Goal: Task Accomplishment & Management: Use online tool/utility

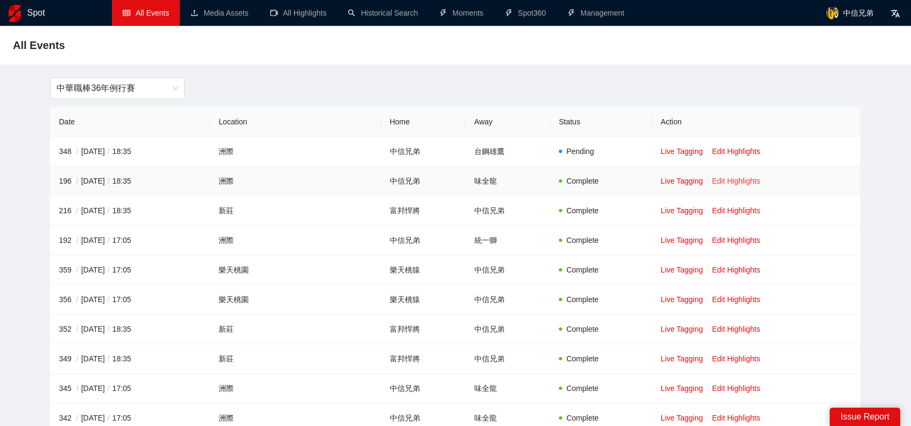
click at [738, 177] on link "Edit Highlights" at bounding box center [735, 181] width 48 height 9
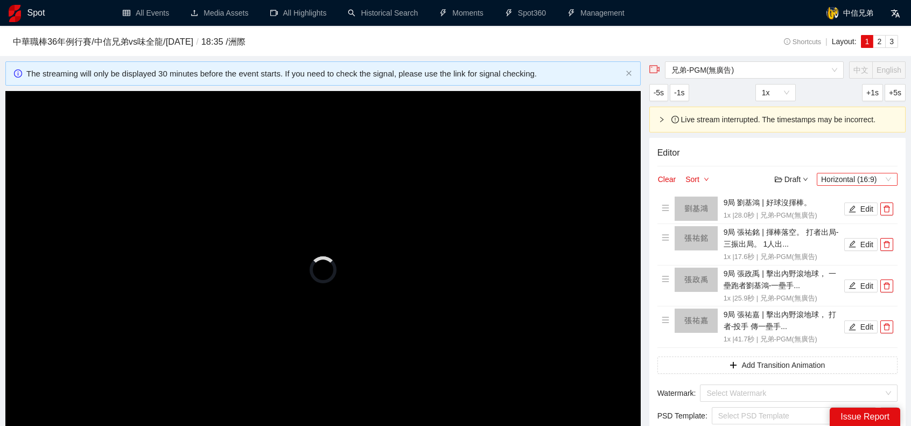
click at [887, 174] on span "Horizontal (16:9)" at bounding box center [857, 179] width 72 height 12
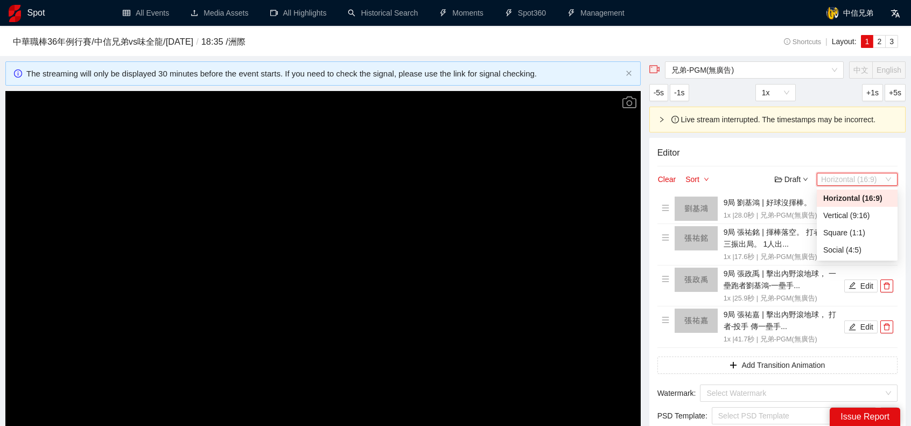
click at [883, 160] on div "Editor Clear Sort Draft Horizontal (16:9) 9局 劉基鴻 | 好球沒揮棒。 1x | 28.0 秒 | 兄弟-PGM(…" at bounding box center [777, 323] width 256 height 371
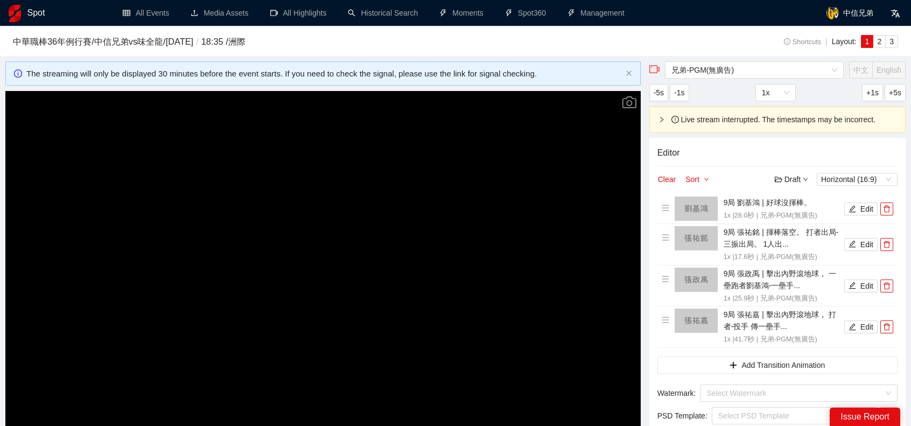
click at [383, 237] on video "Video Player" at bounding box center [322, 269] width 635 height 357
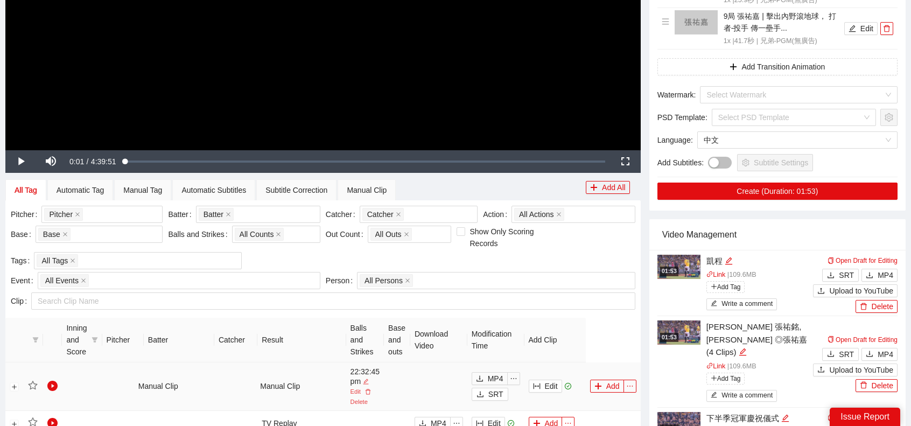
scroll to position [377, 0]
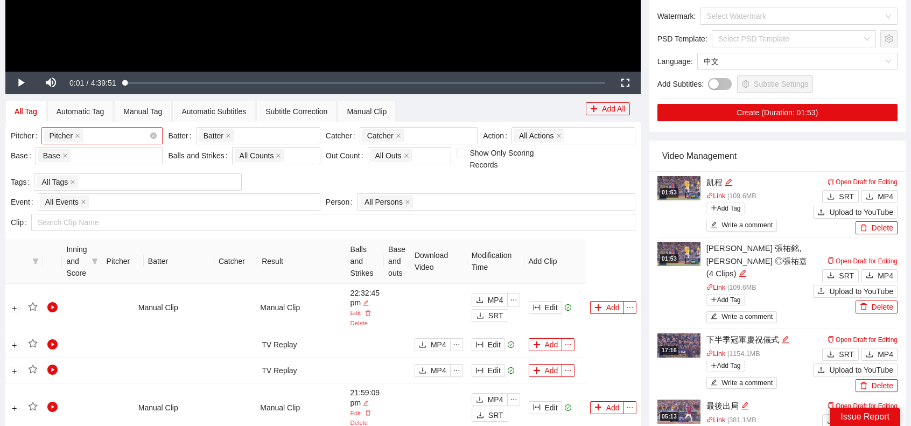
click at [104, 130] on div "Pitcher + 0 ..." at bounding box center [96, 135] width 105 height 15
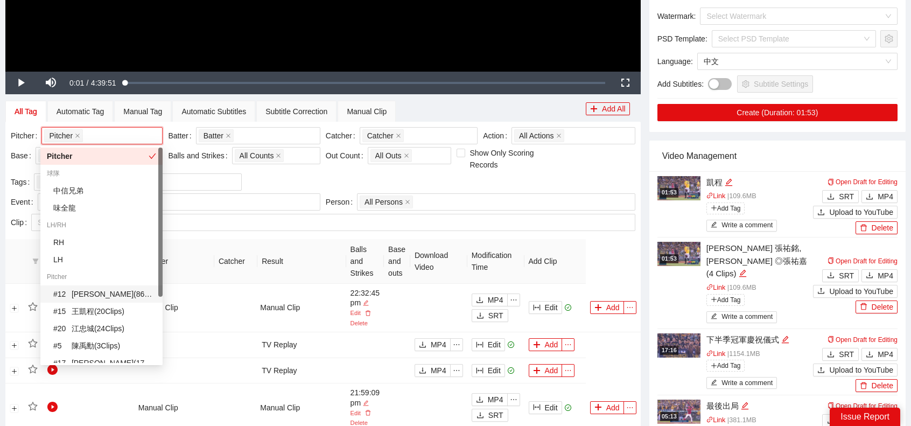
scroll to position [95, 0]
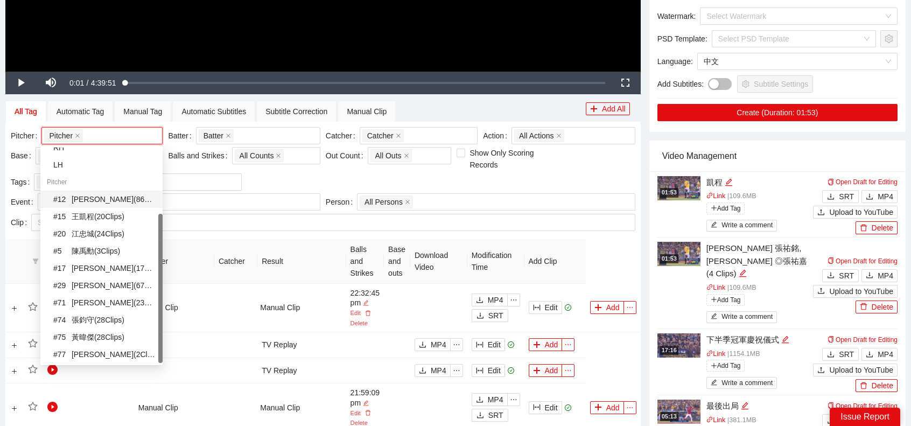
click at [103, 199] on div "# 12 [PERSON_NAME] ( 86 Clips )" at bounding box center [104, 199] width 103 height 12
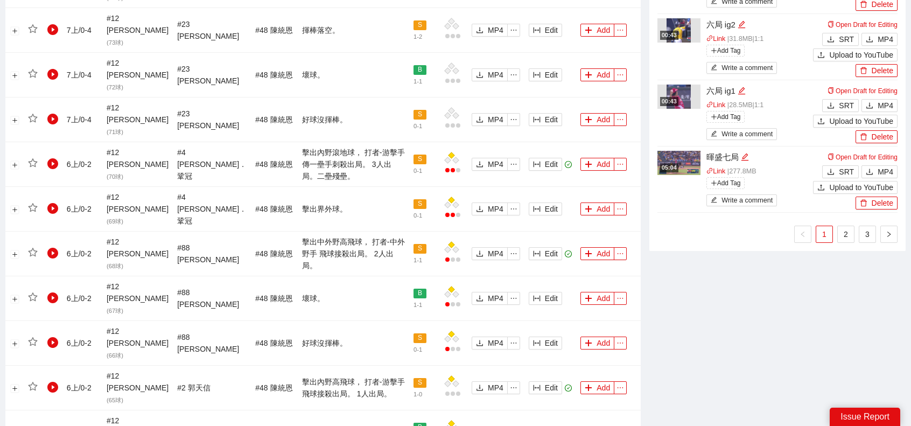
scroll to position [1033, 0]
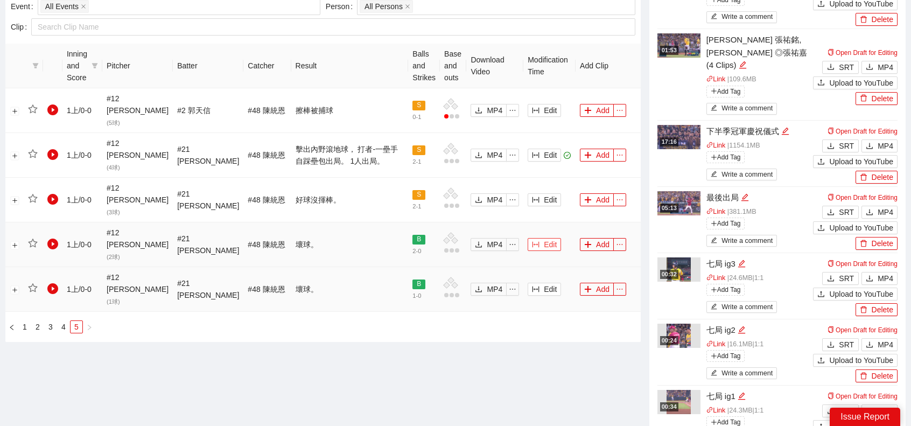
scroll to position [542, 0]
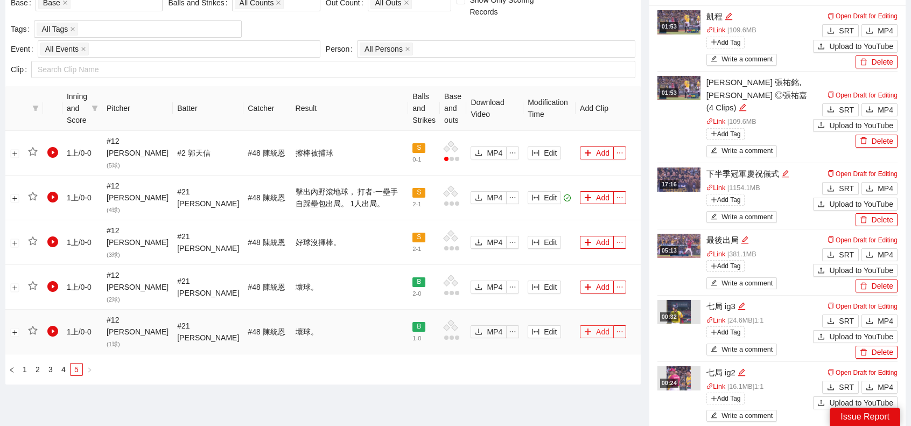
click at [590, 325] on button "Add" at bounding box center [597, 331] width 34 height 13
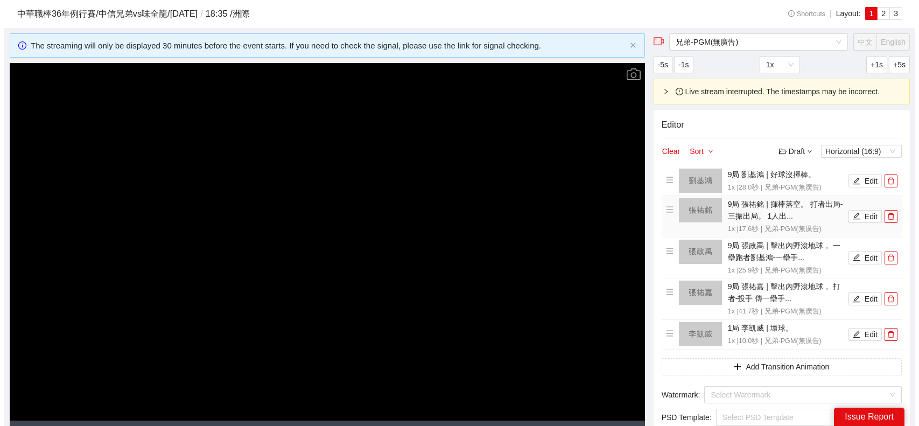
scroll to position [0, 0]
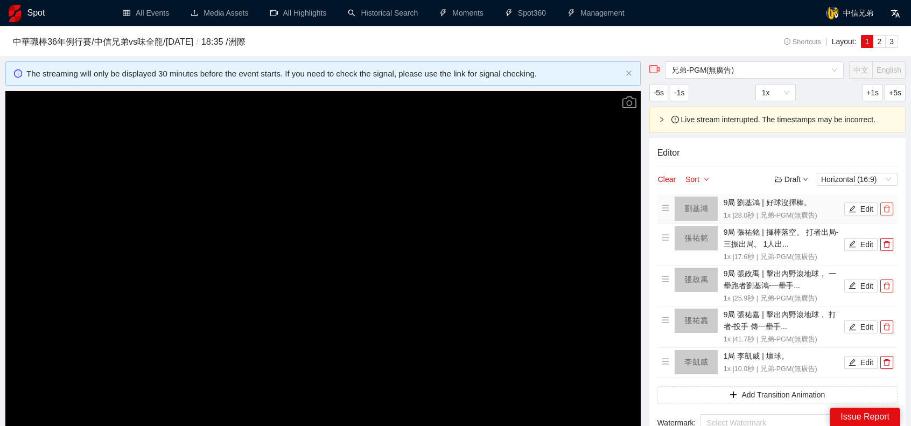
click at [887, 210] on icon "delete" at bounding box center [887, 209] width 8 height 8
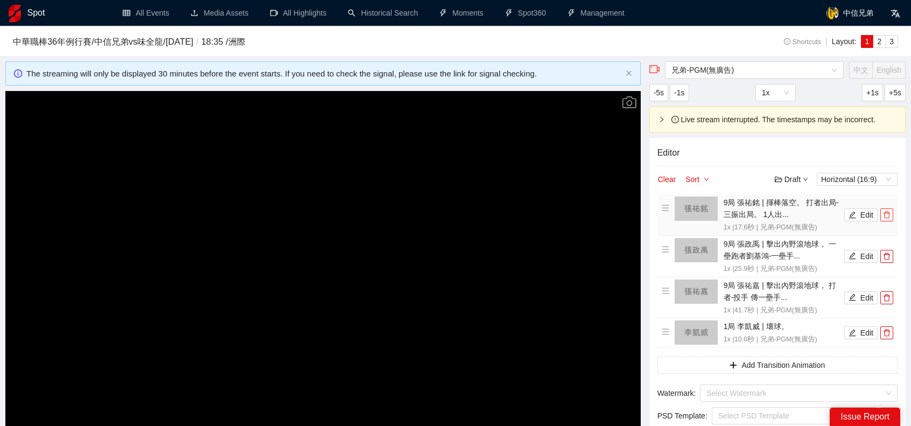
click at [887, 211] on icon "delete" at bounding box center [887, 215] width 8 height 8
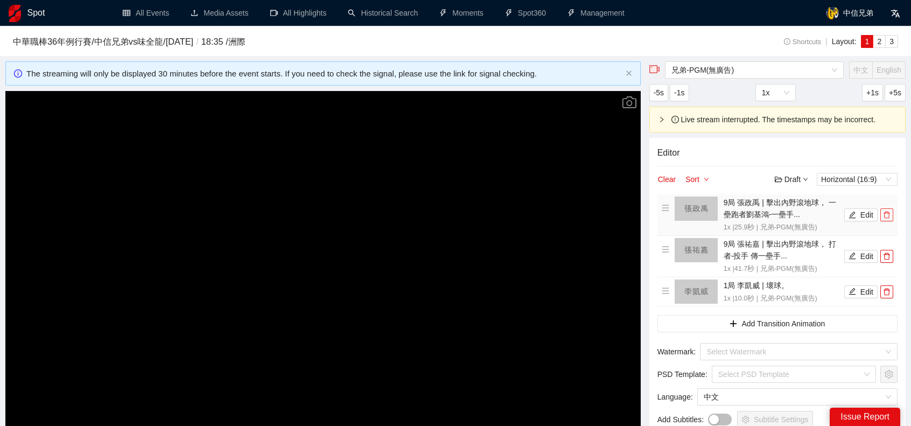
click at [887, 211] on icon "delete" at bounding box center [887, 215] width 8 height 8
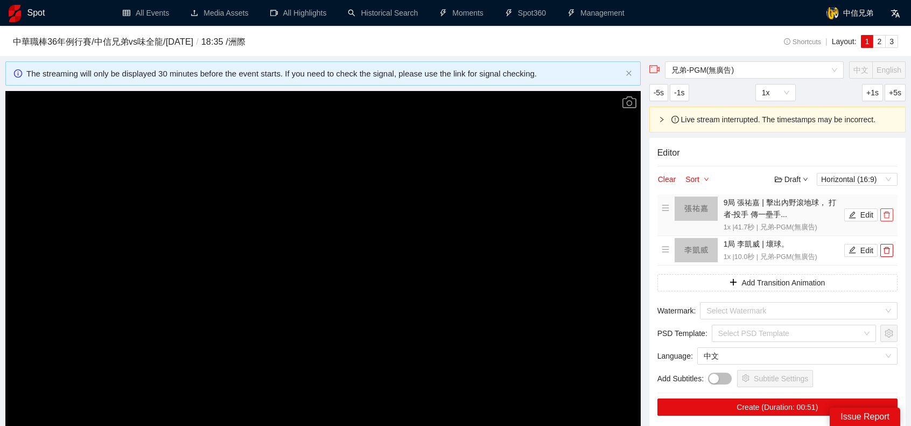
click at [887, 208] on button "button" at bounding box center [886, 214] width 13 height 13
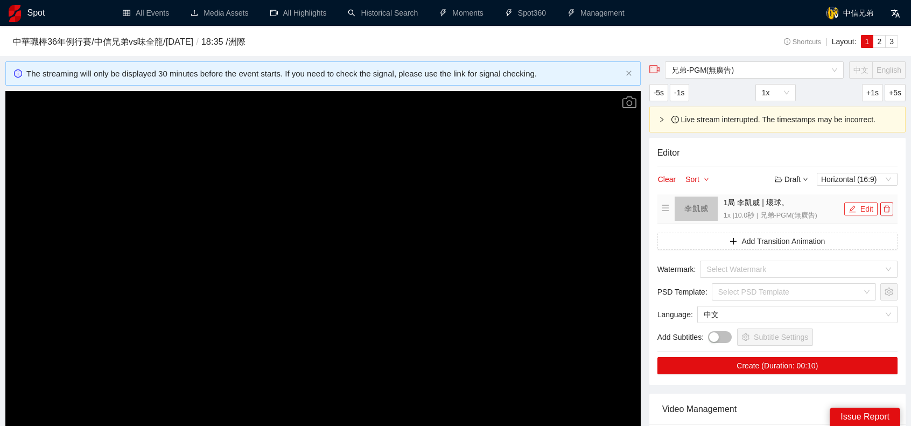
click at [859, 206] on button "Edit" at bounding box center [860, 208] width 33 height 13
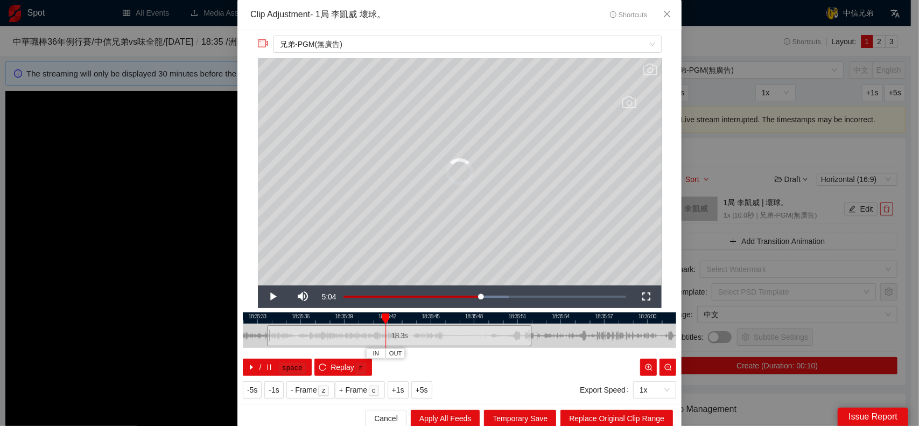
drag, startPoint x: 384, startPoint y: 335, endPoint x: 263, endPoint y: 336, distance: 121.1
click at [265, 336] on div at bounding box center [268, 335] width 6 height 24
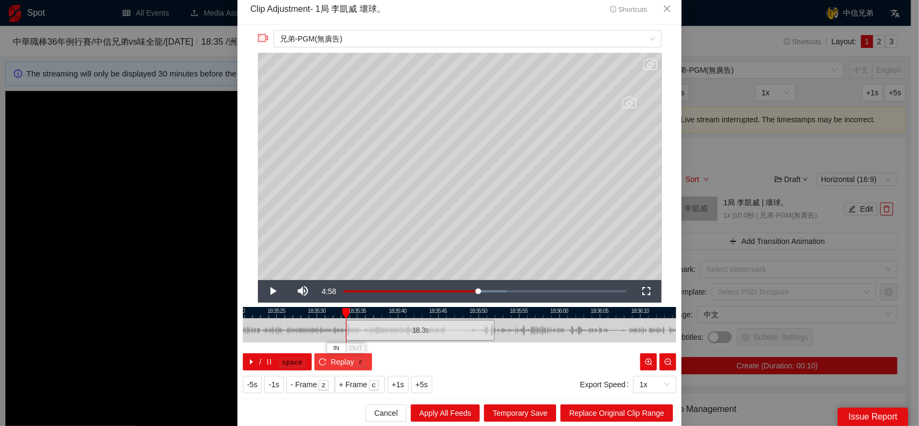
click at [319, 361] on icon "reload" at bounding box center [323, 362] width 8 height 8
drag, startPoint x: 343, startPoint y: 329, endPoint x: 291, endPoint y: 328, distance: 52.2
click at [343, 329] on div at bounding box center [346, 330] width 6 height 24
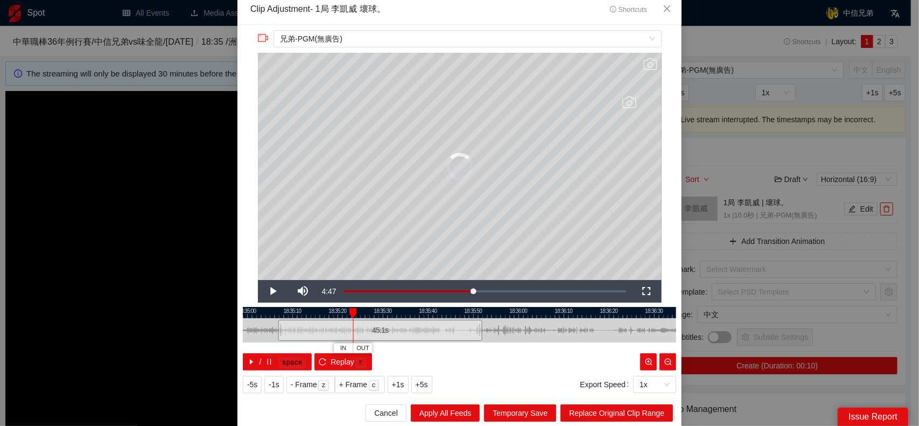
drag, startPoint x: 351, startPoint y: 327, endPoint x: 280, endPoint y: 330, distance: 71.6
click at [277, 330] on div at bounding box center [280, 330] width 6 height 24
click at [322, 358] on button "Replay r" at bounding box center [343, 361] width 58 height 17
click at [320, 360] on icon "reload" at bounding box center [323, 362] width 8 height 8
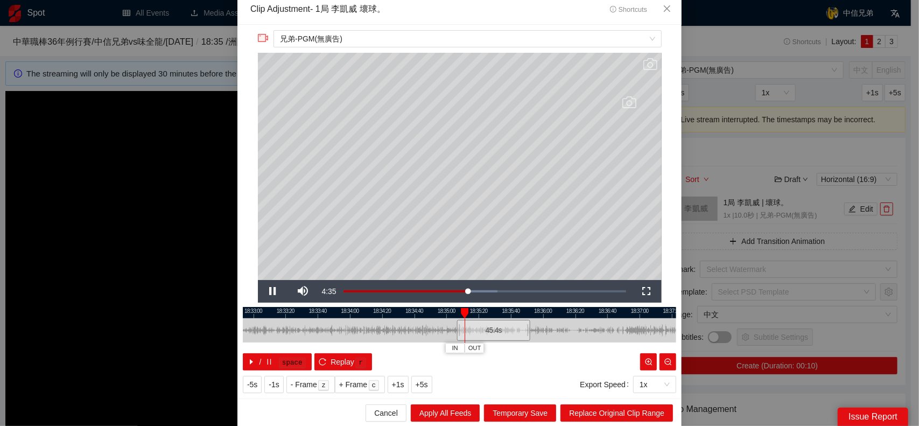
click at [382, 333] on div at bounding box center [529, 330] width 433 height 24
drag, startPoint x: 455, startPoint y: 332, endPoint x: 333, endPoint y: 336, distance: 122.8
click at [333, 336] on div at bounding box center [336, 330] width 6 height 24
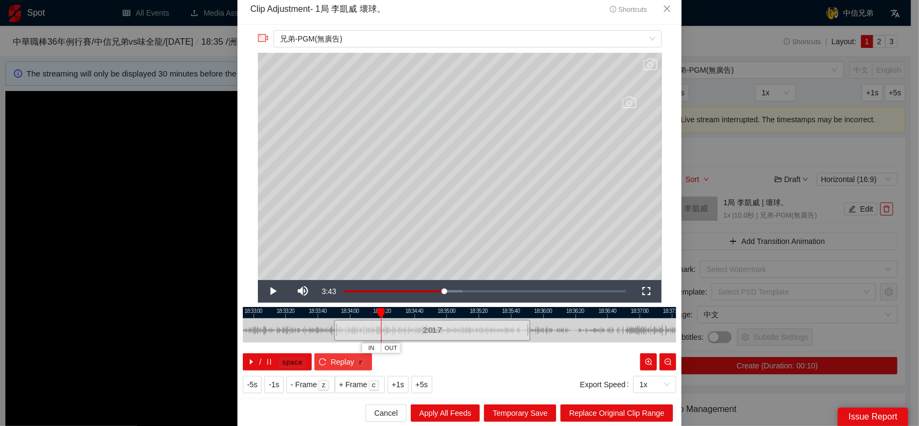
click at [319, 358] on icon "reload" at bounding box center [323, 362] width 8 height 8
click at [451, 332] on div "2:01.7" at bounding box center [432, 330] width 196 height 21
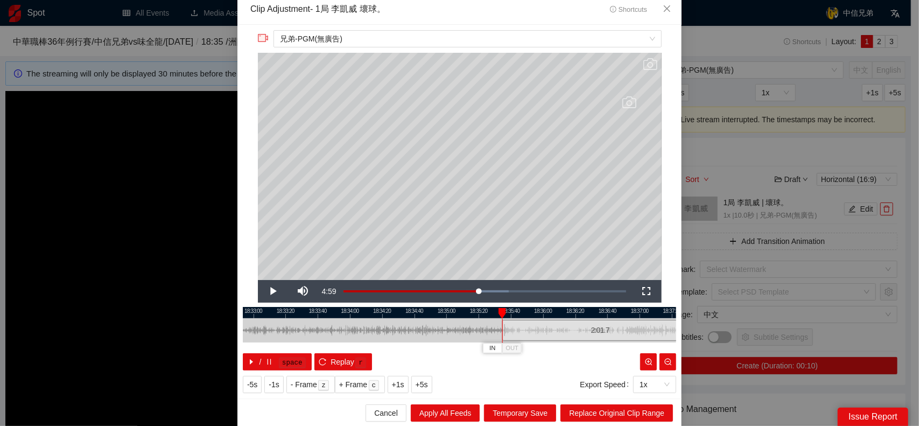
drag, startPoint x: 429, startPoint y: 332, endPoint x: 597, endPoint y: 333, distance: 167.9
click at [597, 333] on div "2:01.7" at bounding box center [600, 330] width 196 height 21
click at [258, 291] on span "Video Player" at bounding box center [273, 291] width 30 height 0
click at [273, 291] on span "Video Player" at bounding box center [273, 291] width 30 height 0
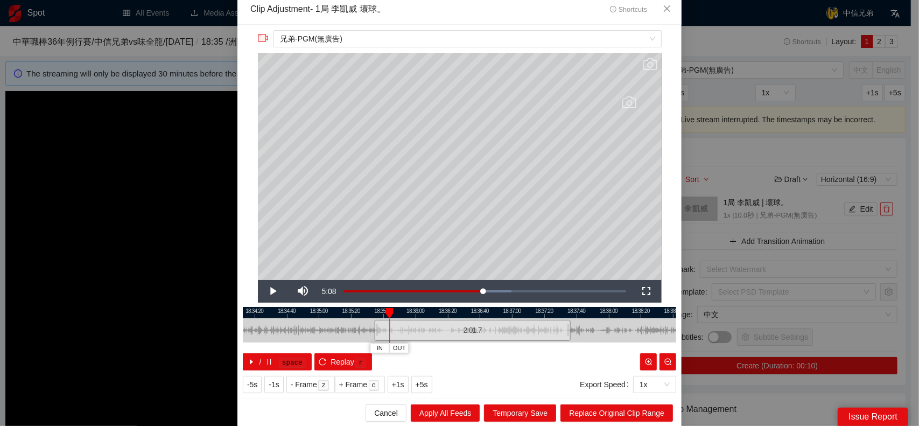
drag, startPoint x: 446, startPoint y: 330, endPoint x: 313, endPoint y: 329, distance: 132.4
click at [308, 331] on div at bounding box center [331, 330] width 433 height 24
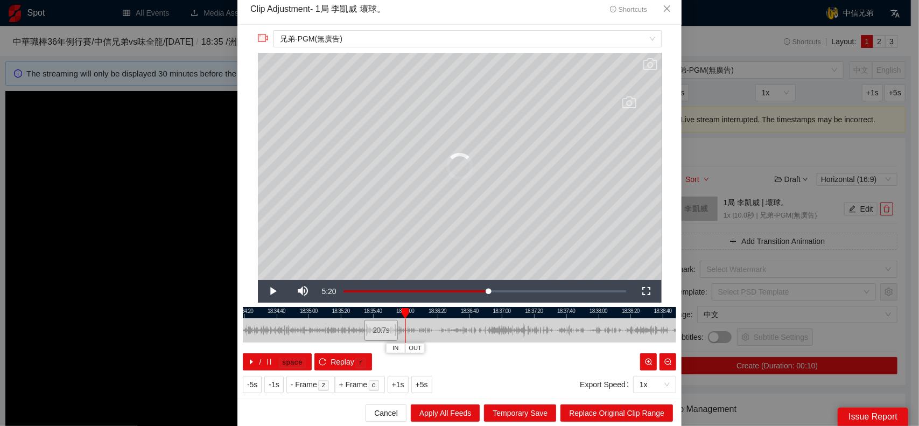
drag, startPoint x: 553, startPoint y: 326, endPoint x: 390, endPoint y: 326, distance: 163.1
click at [393, 326] on div at bounding box center [396, 330] width 6 height 24
click at [397, 328] on div at bounding box center [399, 330] width 6 height 24
click at [596, 408] on span "Replace Original Clip Range" at bounding box center [616, 413] width 95 height 12
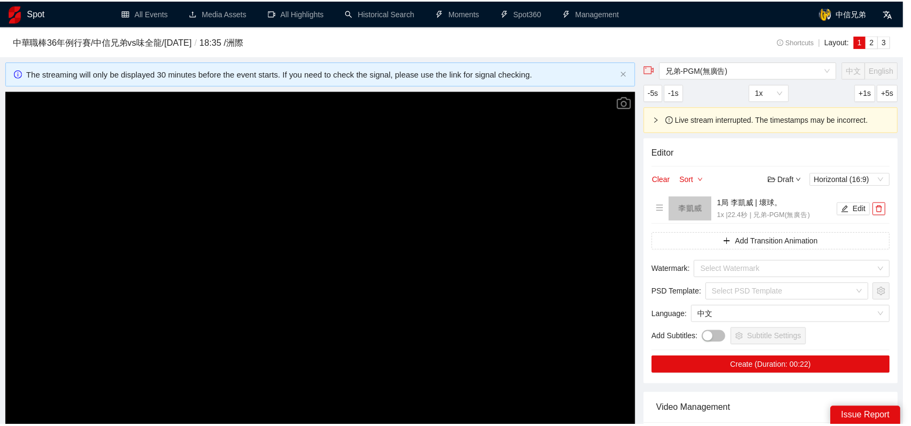
scroll to position [0, 0]
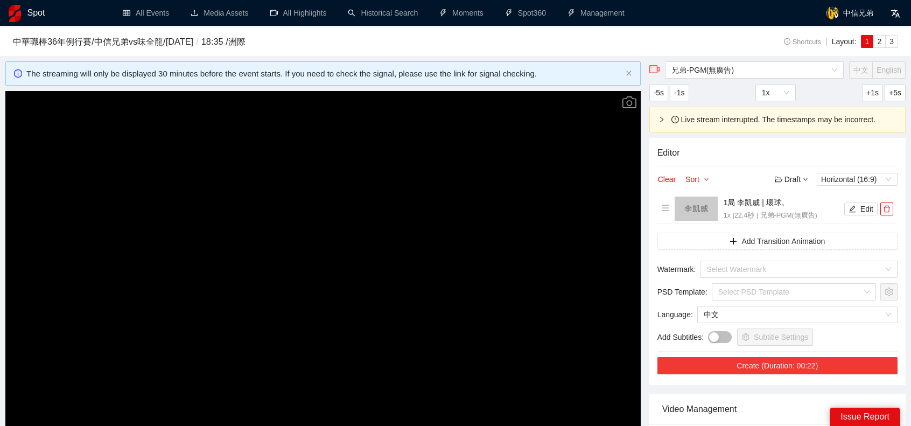
click at [814, 369] on button "Create (Duration: 00:22)" at bounding box center [777, 365] width 240 height 17
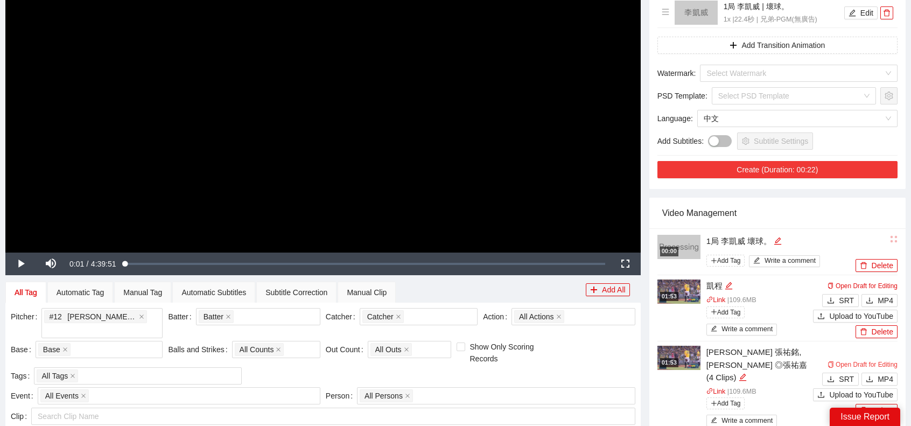
scroll to position [269, 0]
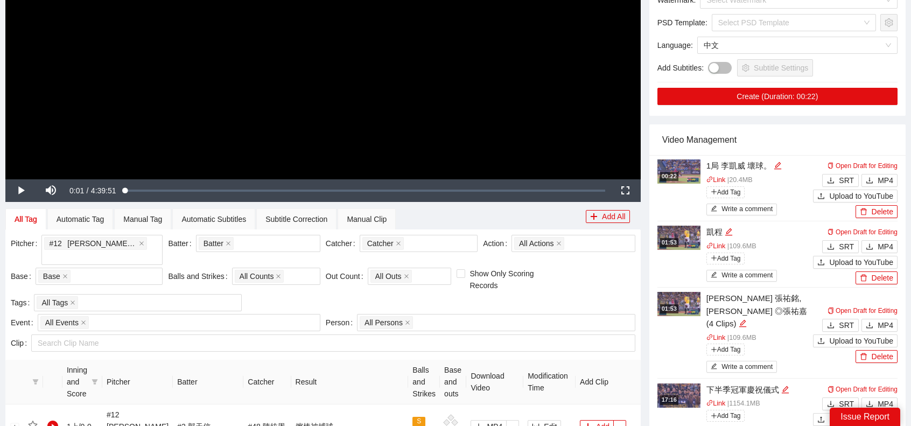
click at [886, 186] on div "Open Draft for Editing SRT MP4 Upload to YouTube Delete" at bounding box center [855, 188] width 84 height 59
click at [883, 180] on span "MP4" at bounding box center [885, 180] width 16 height 12
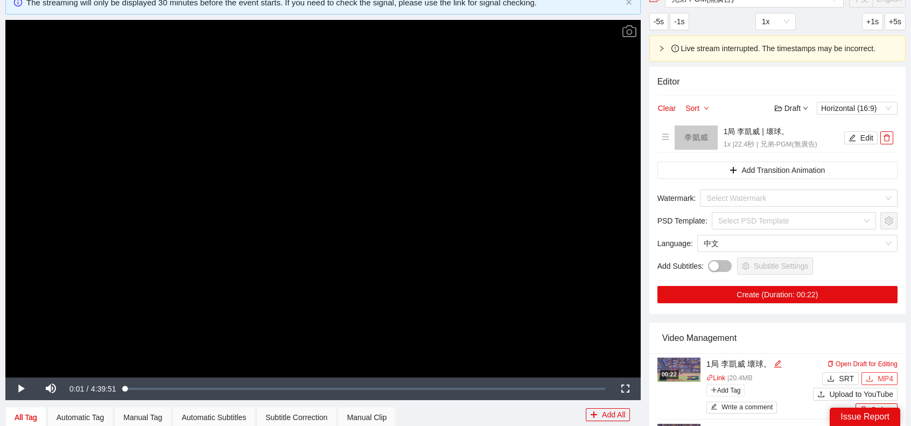
scroll to position [0, 0]
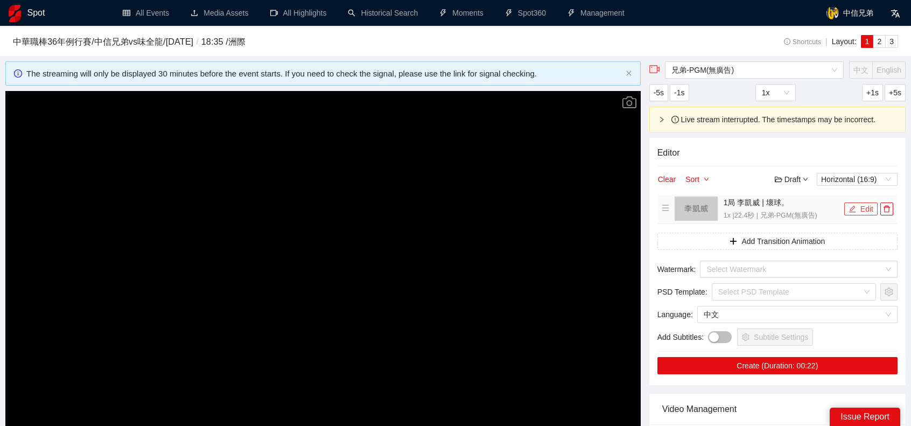
click at [859, 206] on button "Edit" at bounding box center [860, 208] width 33 height 13
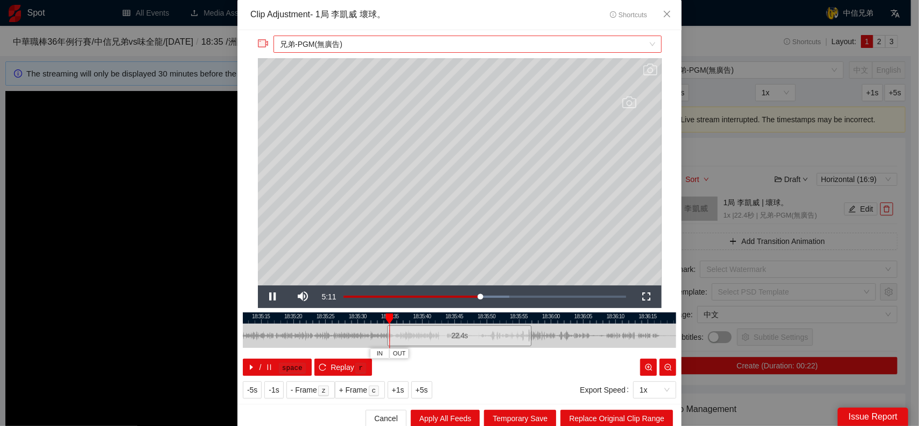
click at [392, 44] on span "兄弟-PGM(無廣告)" at bounding box center [467, 44] width 375 height 16
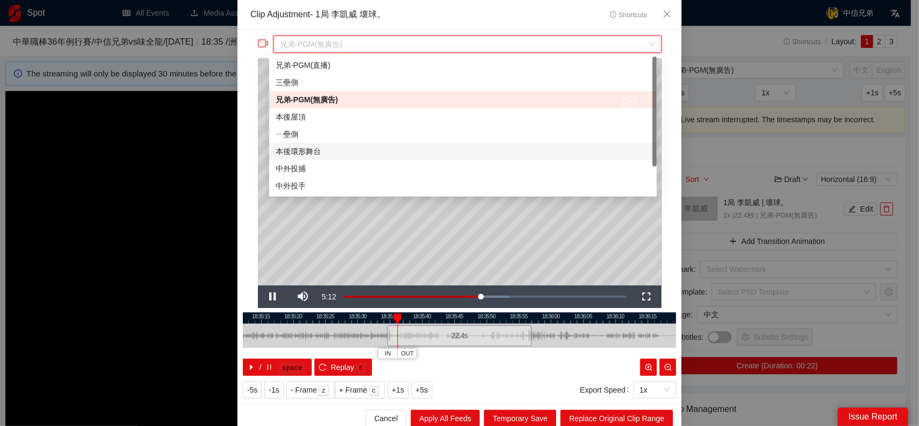
click at [341, 154] on div "本後環形舞台" at bounding box center [463, 151] width 375 height 12
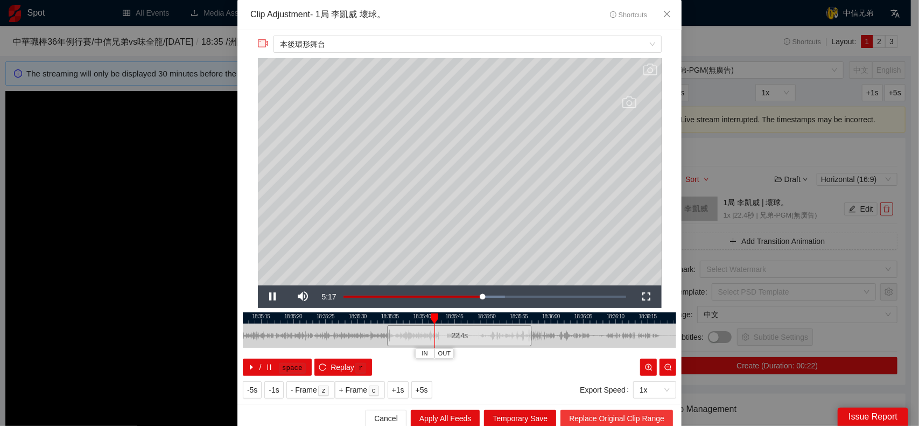
click at [634, 415] on span "Replace Original Clip Range" at bounding box center [616, 418] width 95 height 12
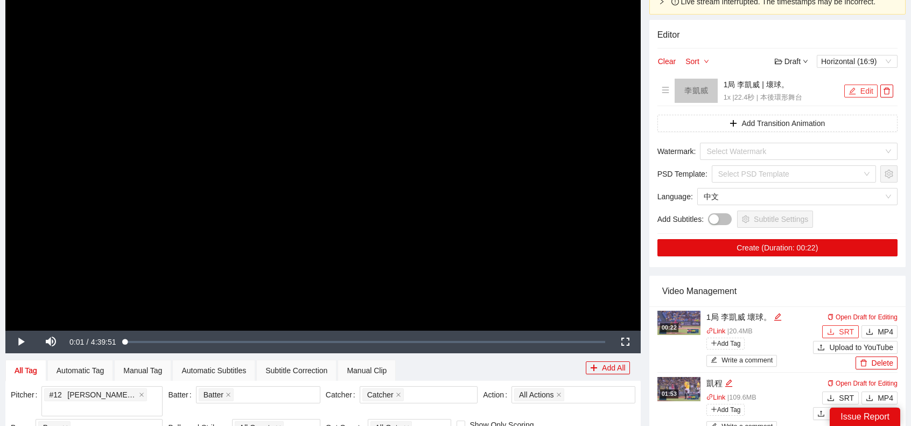
scroll to position [215, 0]
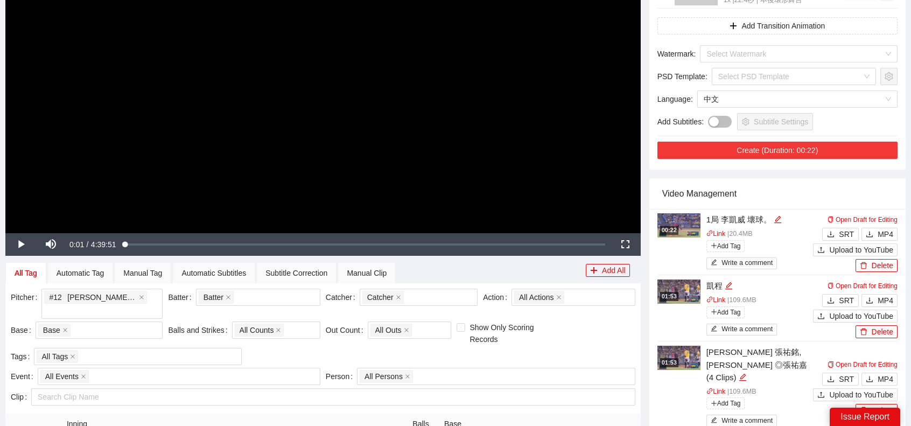
click at [843, 144] on button "Create (Duration: 00:22)" at bounding box center [777, 150] width 240 height 17
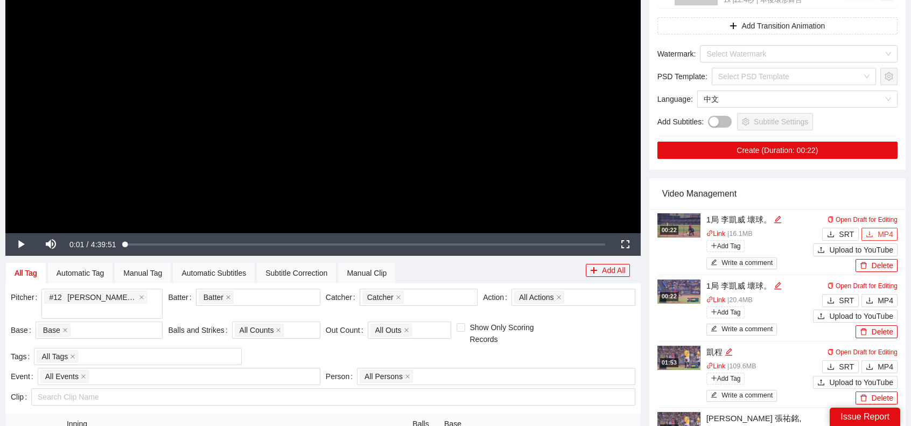
click at [884, 233] on span "MP4" at bounding box center [885, 234] width 16 height 12
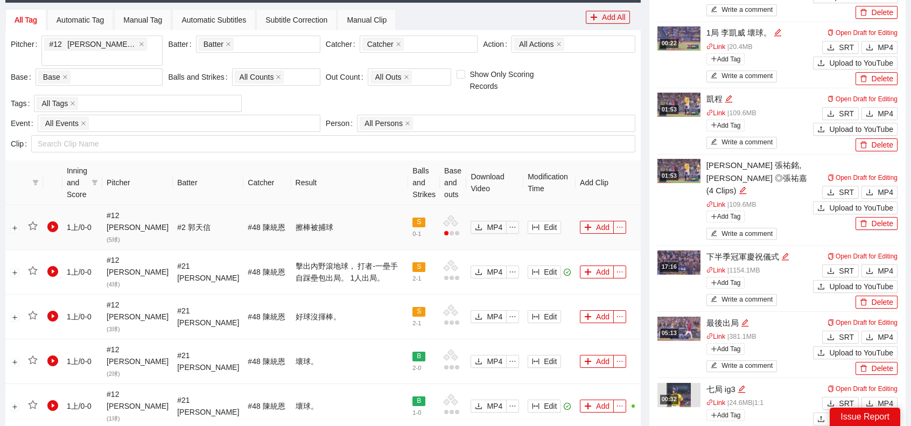
scroll to position [538, 0]
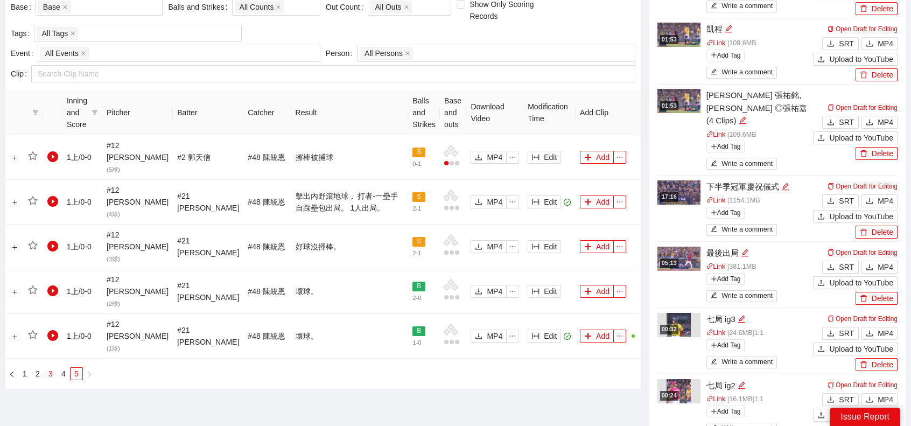
click at [46, 368] on link "3" at bounding box center [51, 374] width 12 height 12
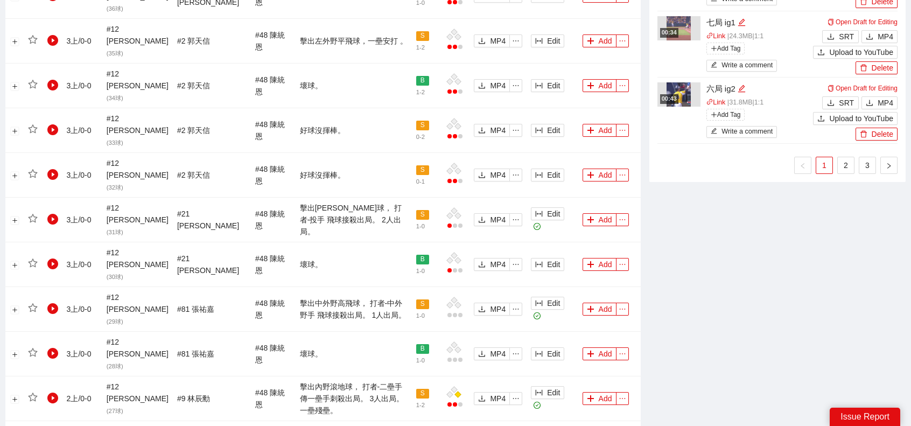
scroll to position [1009, 0]
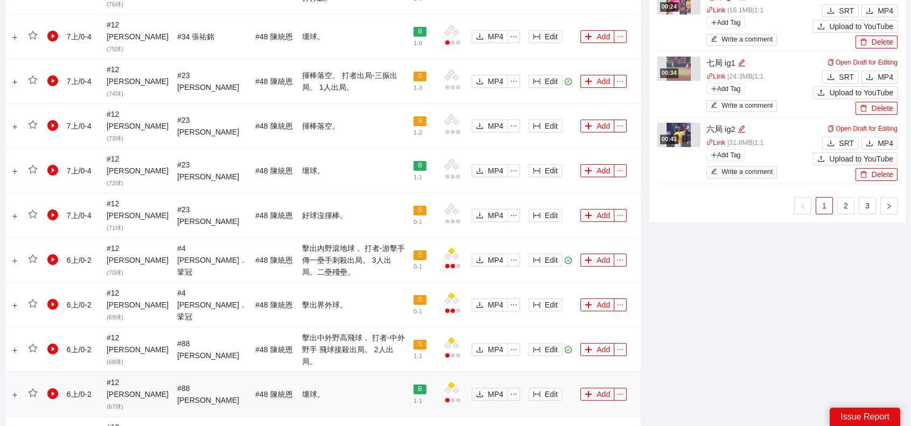
scroll to position [848, 0]
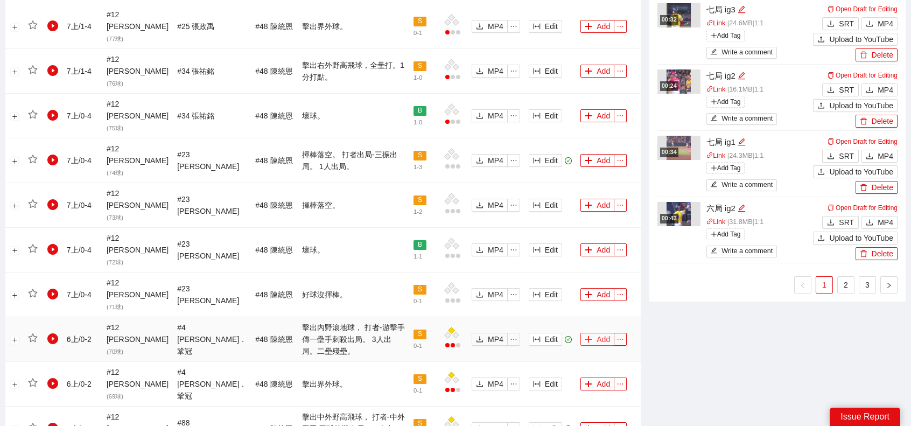
click at [591, 333] on button "Add" at bounding box center [597, 339] width 34 height 13
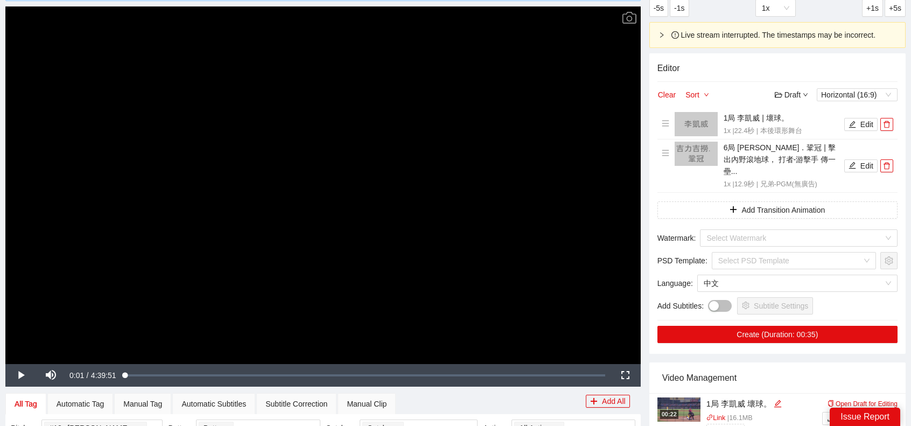
scroll to position [0, 0]
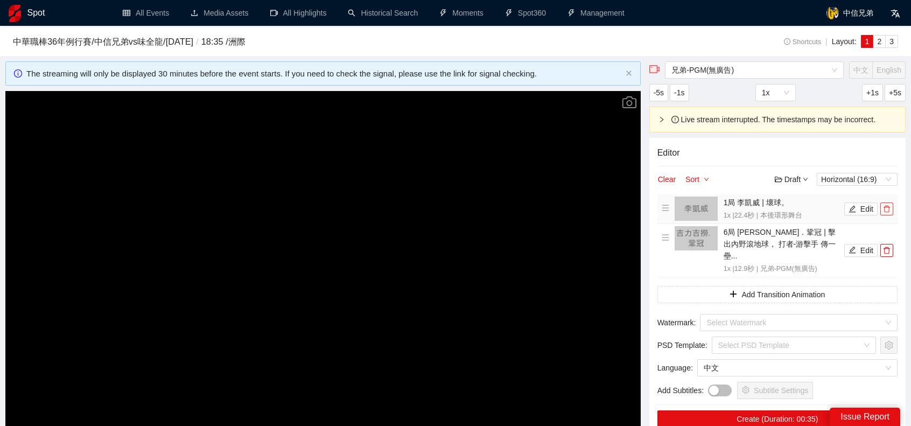
drag, startPoint x: 886, startPoint y: 203, endPoint x: 864, endPoint y: 208, distance: 22.1
click at [885, 203] on button "button" at bounding box center [886, 208] width 13 height 13
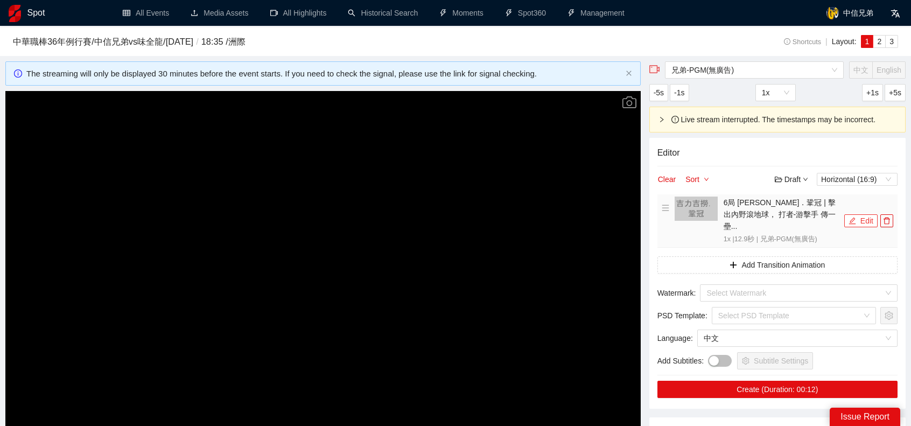
click at [857, 214] on button "Edit" at bounding box center [860, 220] width 33 height 13
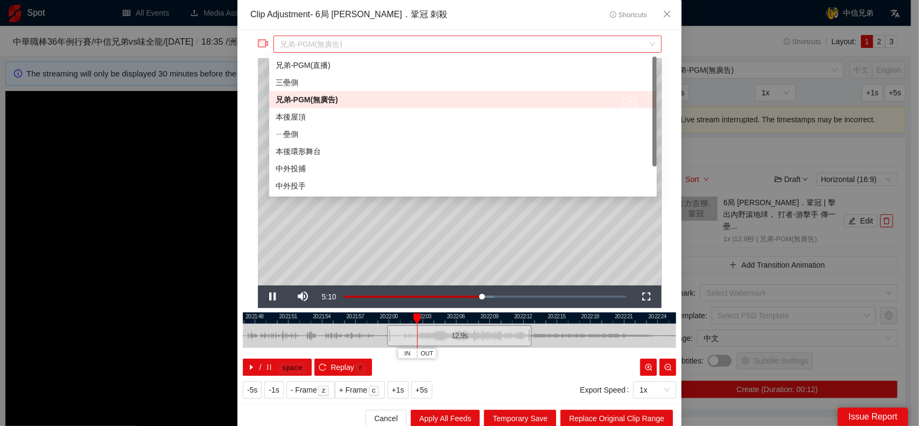
click at [363, 47] on span "兄弟-PGM(無廣告)" at bounding box center [467, 44] width 375 height 16
click at [323, 152] on div "本後環形舞台" at bounding box center [463, 151] width 375 height 12
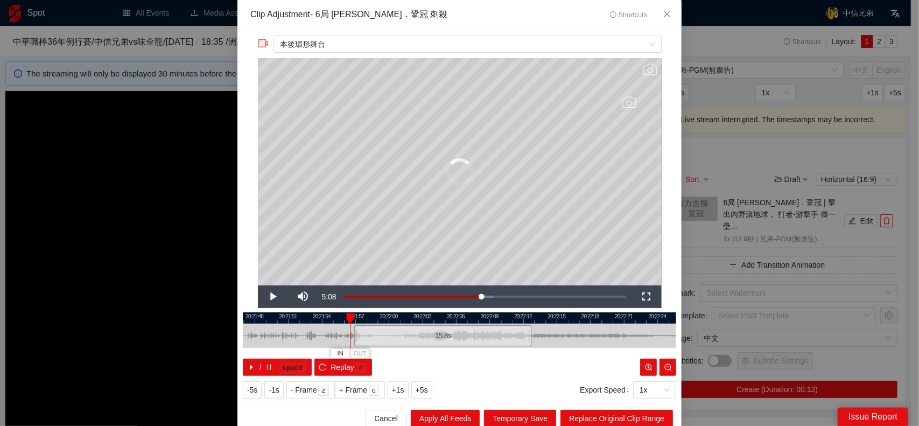
drag, startPoint x: 385, startPoint y: 339, endPoint x: 352, endPoint y: 341, distance: 32.3
click at [352, 341] on div at bounding box center [355, 335] width 6 height 24
click at [320, 364] on icon "reload" at bounding box center [323, 367] width 8 height 8
click at [610, 416] on span "Replace Original Clip Range" at bounding box center [616, 418] width 95 height 12
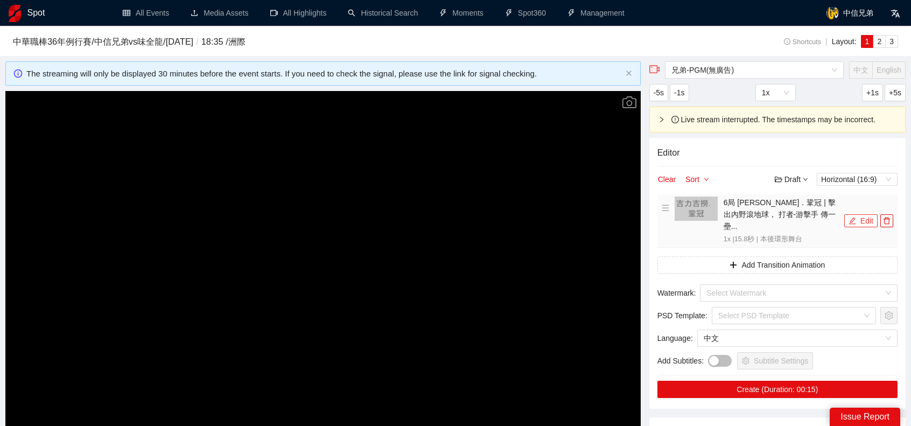
click at [865, 214] on button "Edit" at bounding box center [860, 220] width 33 height 13
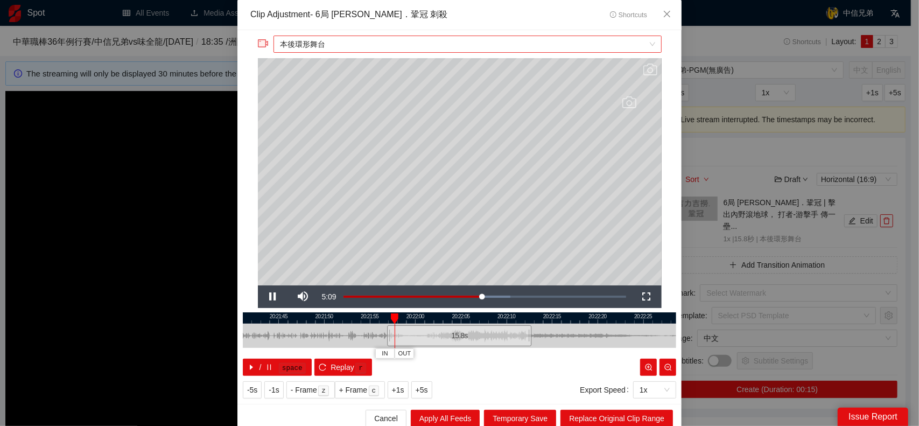
click at [394, 39] on span "本後環形舞台" at bounding box center [467, 44] width 375 height 16
drag, startPoint x: 526, startPoint y: 337, endPoint x: 549, endPoint y: 337, distance: 23.7
click at [551, 337] on div at bounding box center [554, 335] width 6 height 24
click at [260, 297] on span "Video Player" at bounding box center [273, 297] width 30 height 0
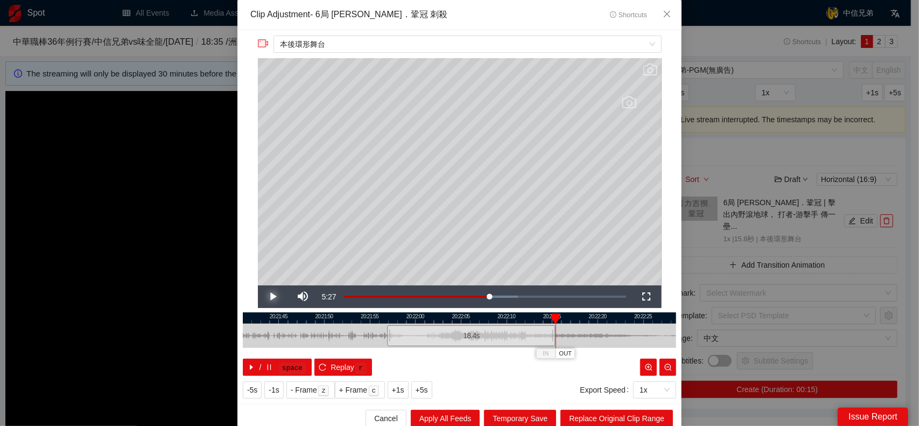
click at [267, 297] on span "Video Player" at bounding box center [273, 297] width 30 height 0
click at [627, 416] on span "Replace Original Clip Range" at bounding box center [616, 418] width 95 height 12
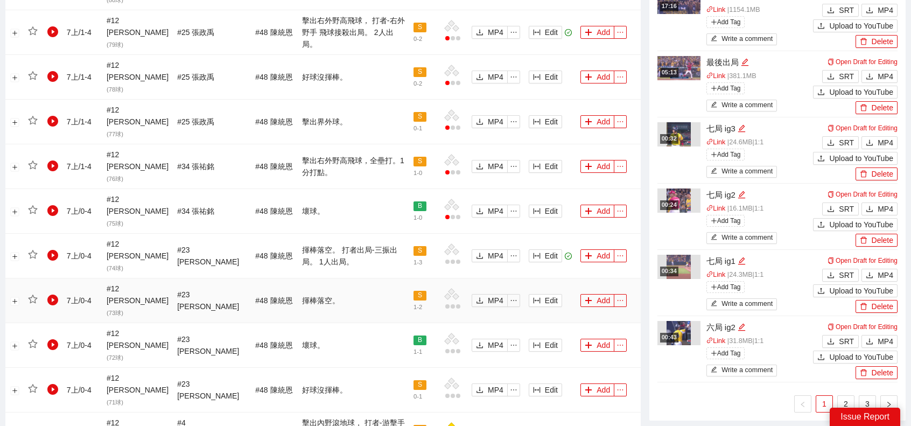
scroll to position [753, 0]
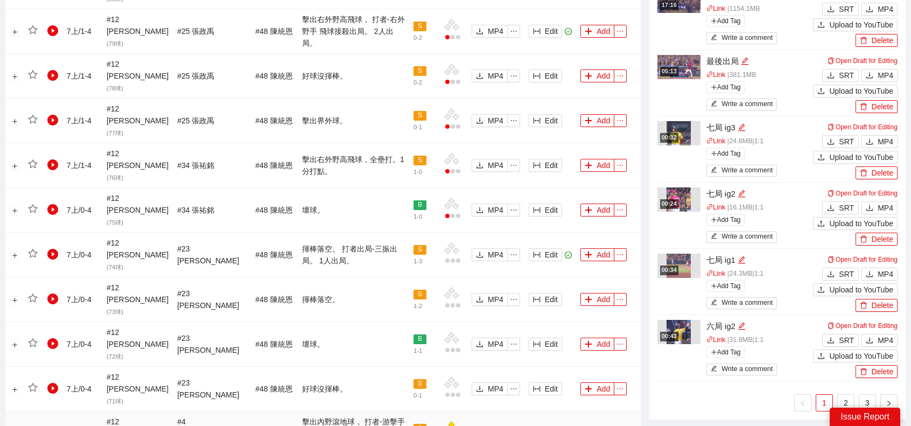
click at [593, 425] on button "Add" at bounding box center [597, 433] width 34 height 13
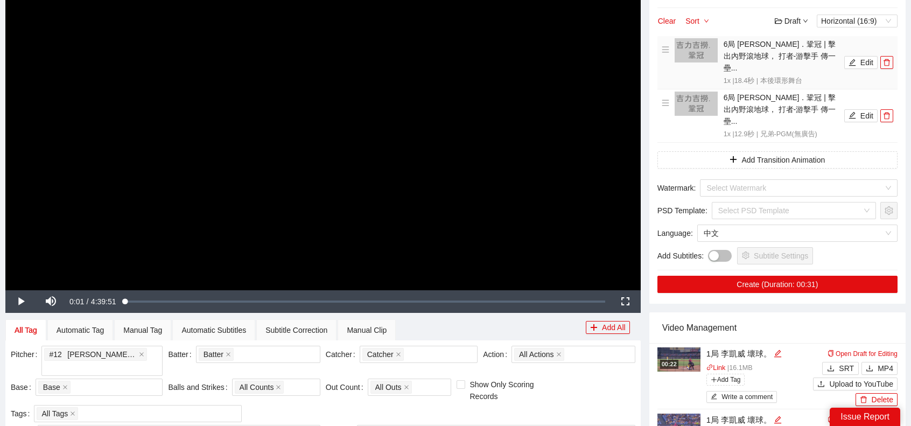
scroll to position [108, 0]
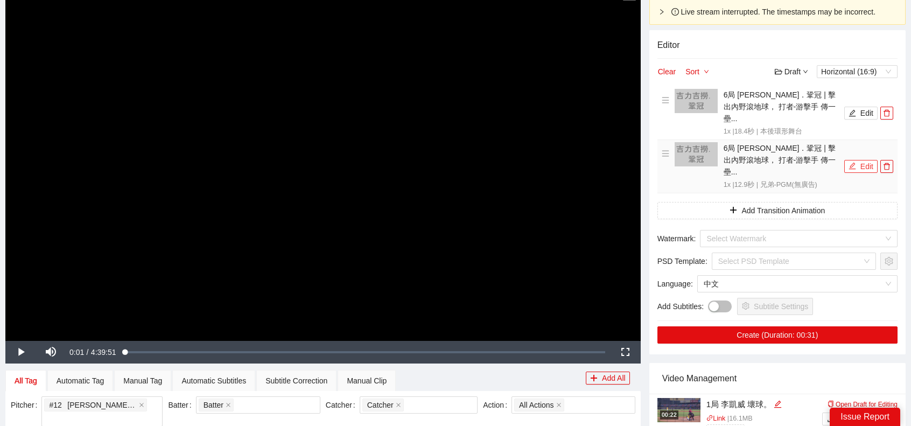
click at [859, 160] on button "Edit" at bounding box center [860, 166] width 33 height 13
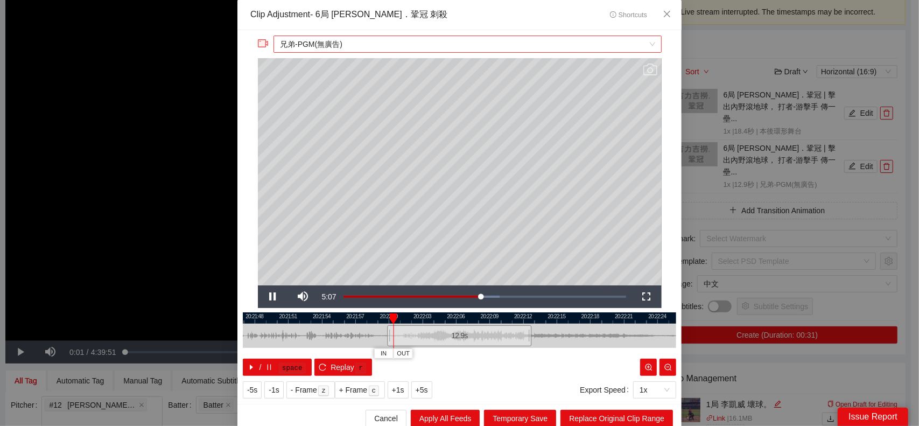
click at [361, 50] on span "兄弟-PGM(無廣告)" at bounding box center [467, 44] width 375 height 16
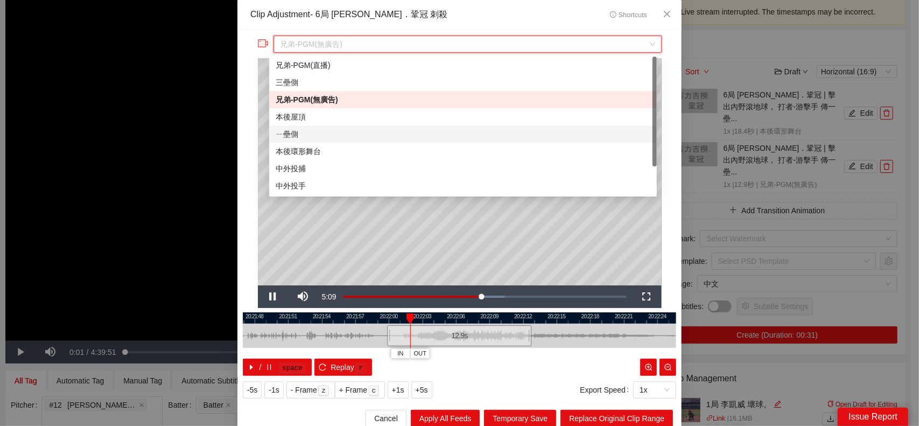
click at [316, 134] on div "ㄧ壘側" at bounding box center [463, 134] width 375 height 12
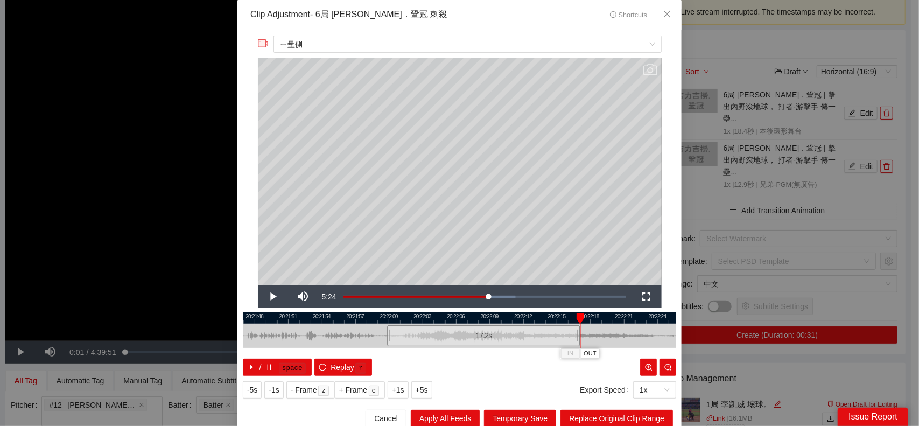
drag, startPoint x: 526, startPoint y: 335, endPoint x: 576, endPoint y: 337, distance: 49.5
click at [576, 337] on div at bounding box center [578, 335] width 6 height 24
click at [606, 415] on span "Replace Original Clip Range" at bounding box center [616, 418] width 95 height 12
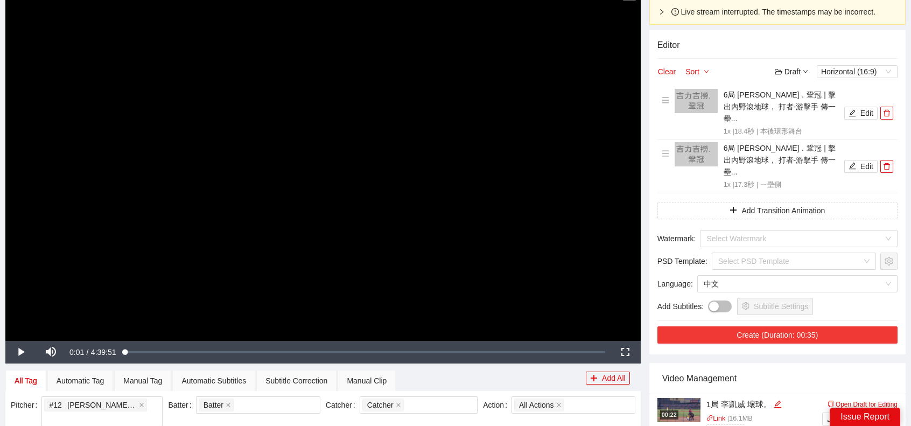
click at [785, 326] on button "Create (Duration: 00:35)" at bounding box center [777, 334] width 240 height 17
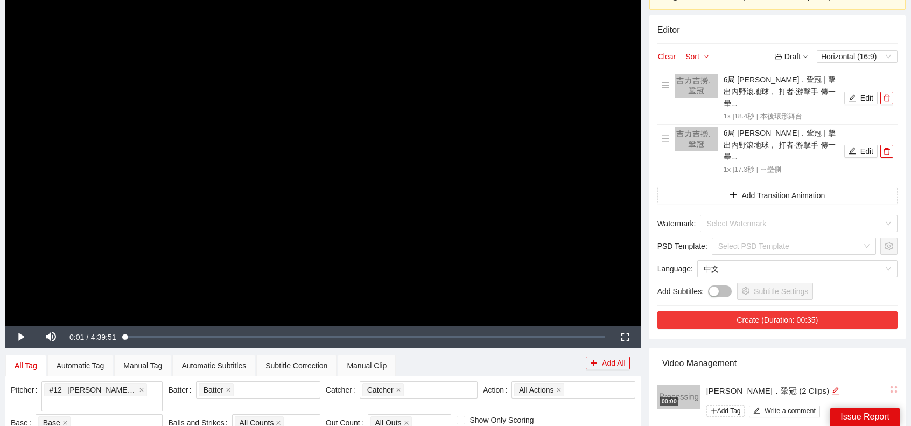
scroll to position [377, 0]
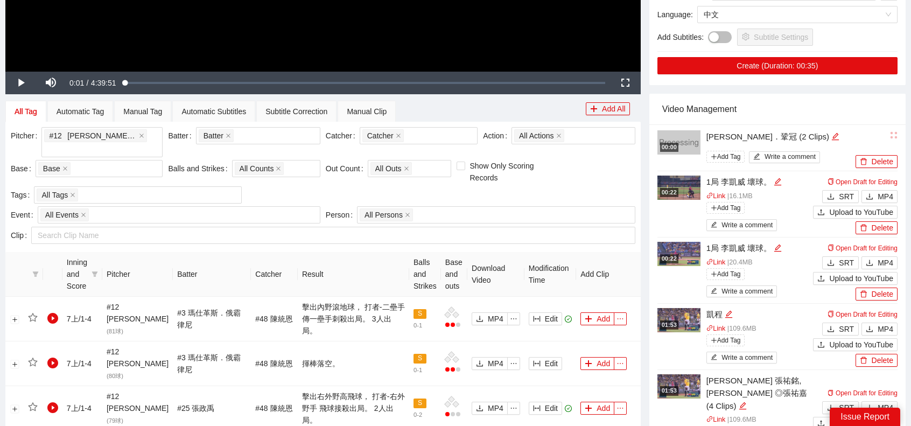
click at [844, 124] on li "00:00 [PERSON_NAME]．鞏冠 (2 Clips) Add Tag Write a comment Delete" at bounding box center [777, 147] width 240 height 47
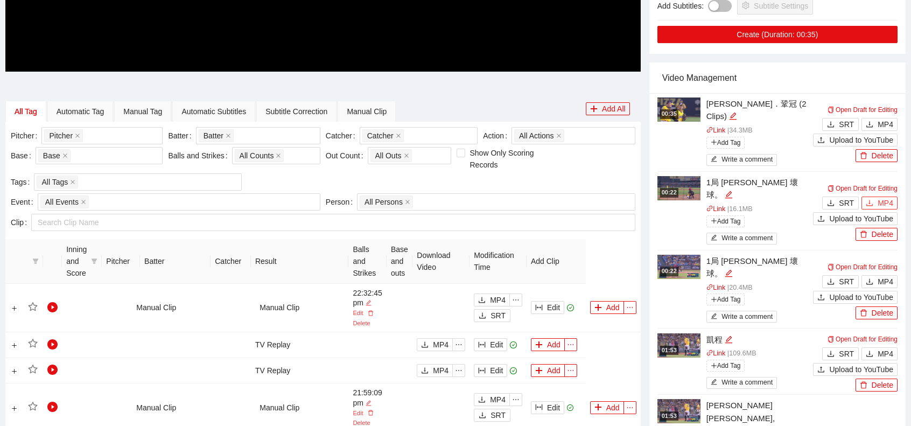
scroll to position [377, 0]
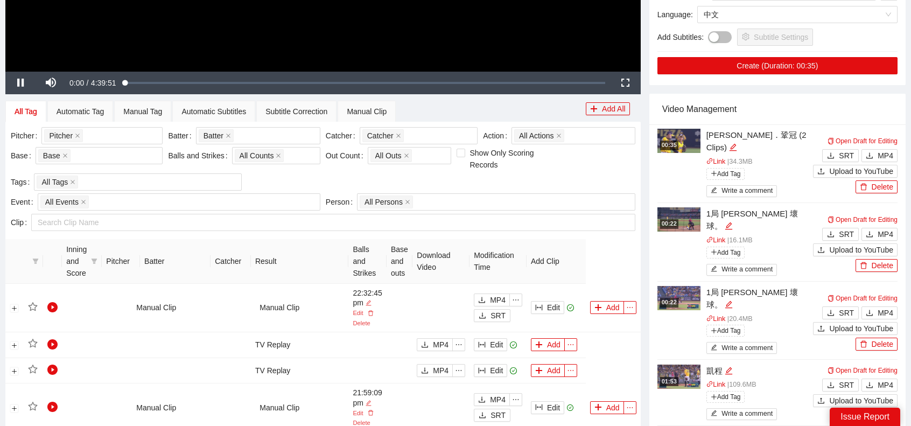
click at [883, 95] on div "Video Management" at bounding box center [777, 109] width 230 height 31
click at [883, 150] on span "MP4" at bounding box center [885, 156] width 16 height 12
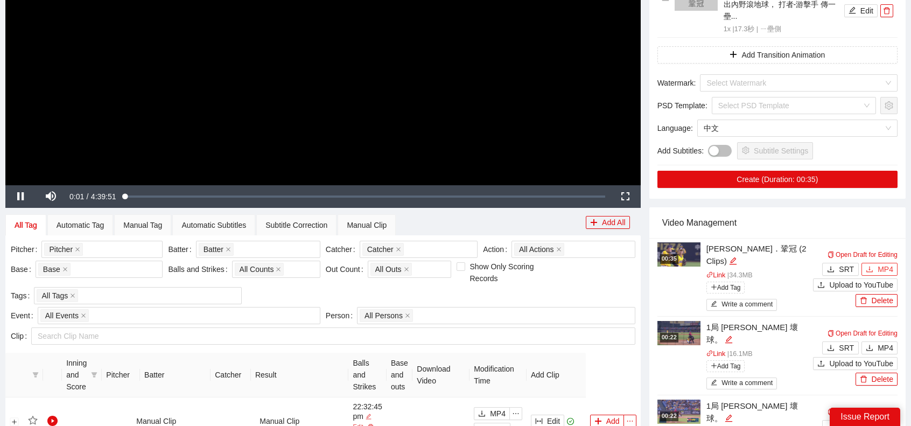
scroll to position [161, 0]
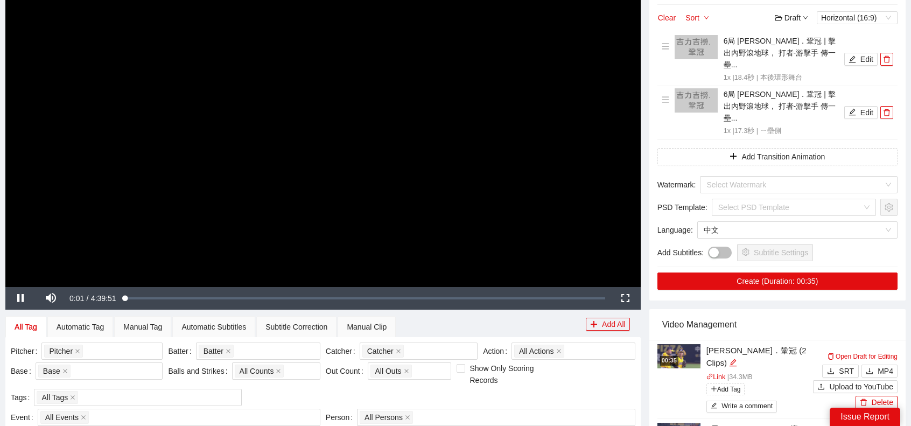
click at [386, 115] on video "Video Player" at bounding box center [322, 108] width 635 height 357
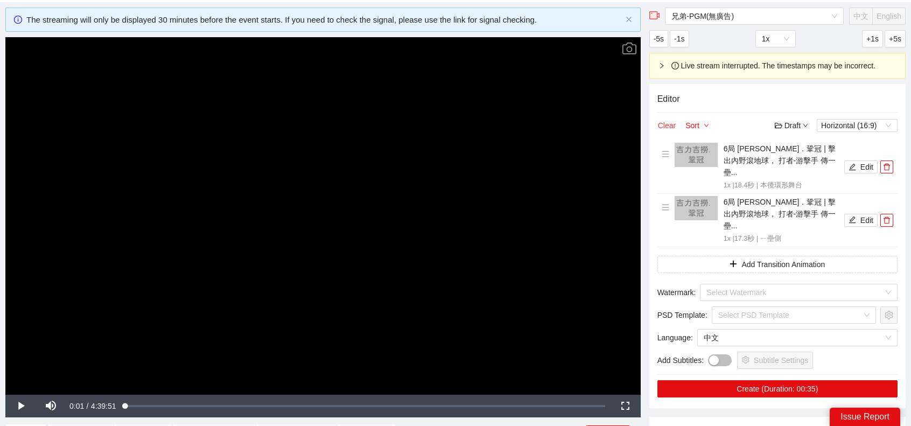
click at [670, 125] on button "Clear" at bounding box center [666, 125] width 19 height 13
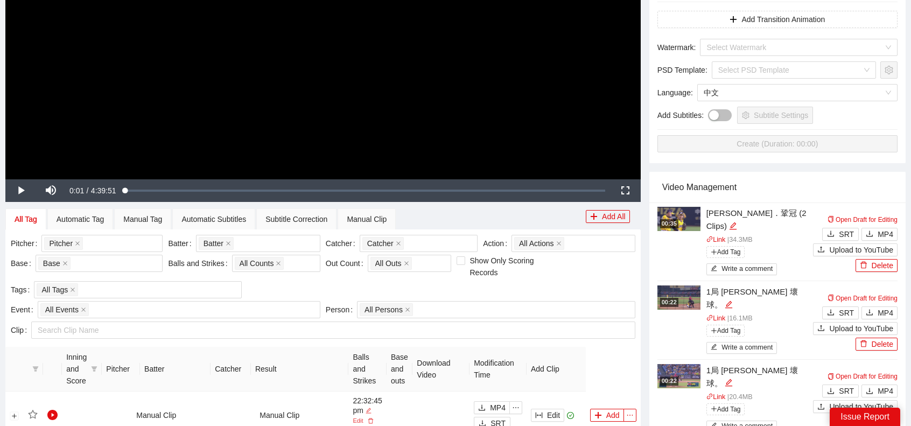
scroll to position [431, 0]
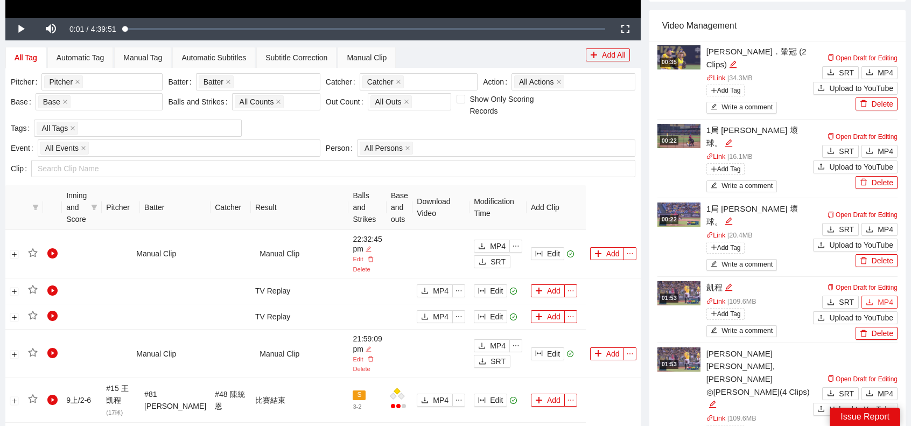
click at [876, 295] on button "MP4" at bounding box center [879, 301] width 36 height 13
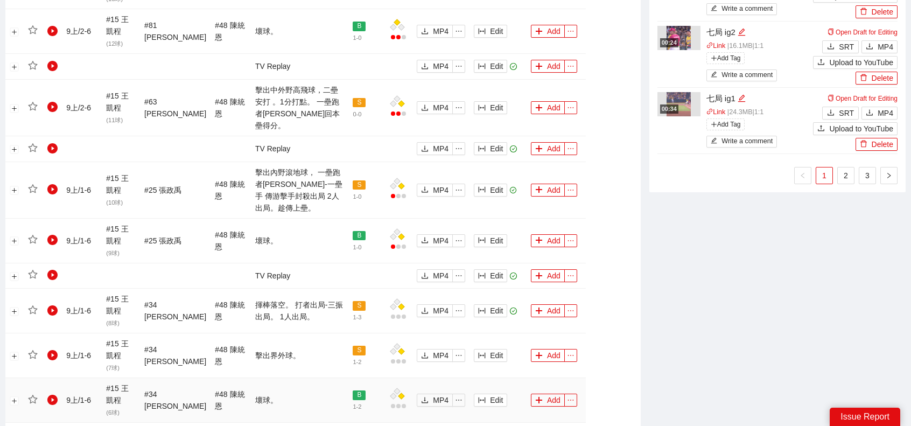
scroll to position [1158, 0]
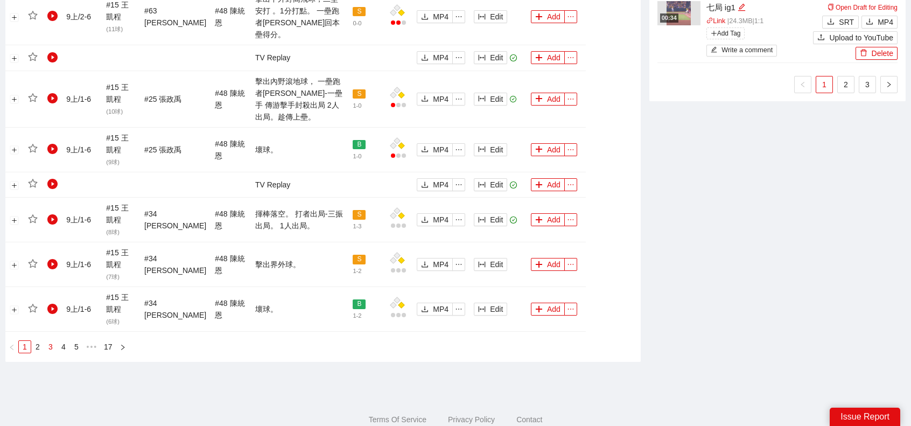
click at [49, 341] on link "3" at bounding box center [51, 347] width 12 height 12
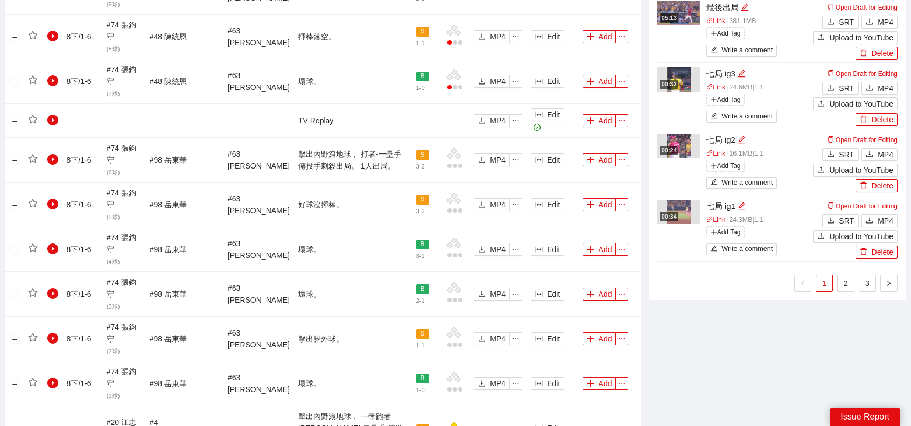
scroll to position [1012, 0]
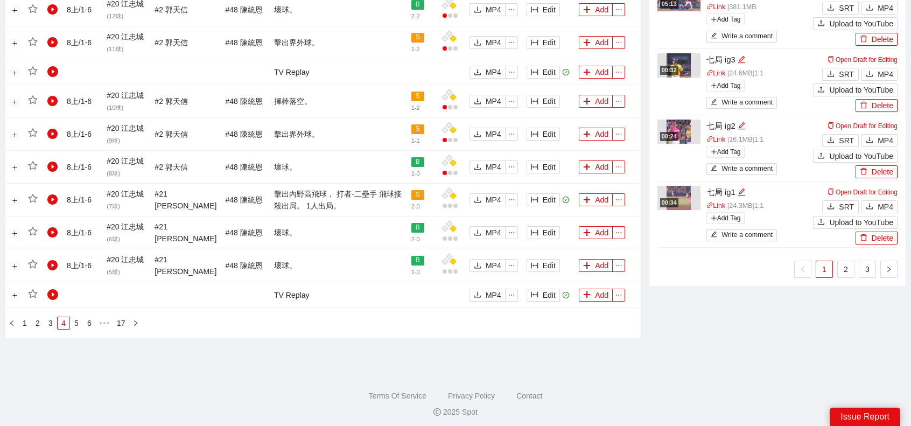
scroll to position [812, 0]
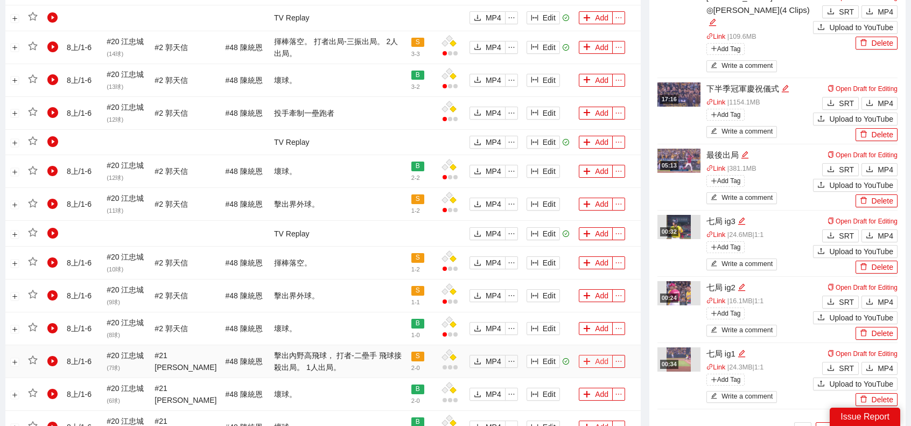
click at [594, 357] on button "Add" at bounding box center [596, 361] width 34 height 13
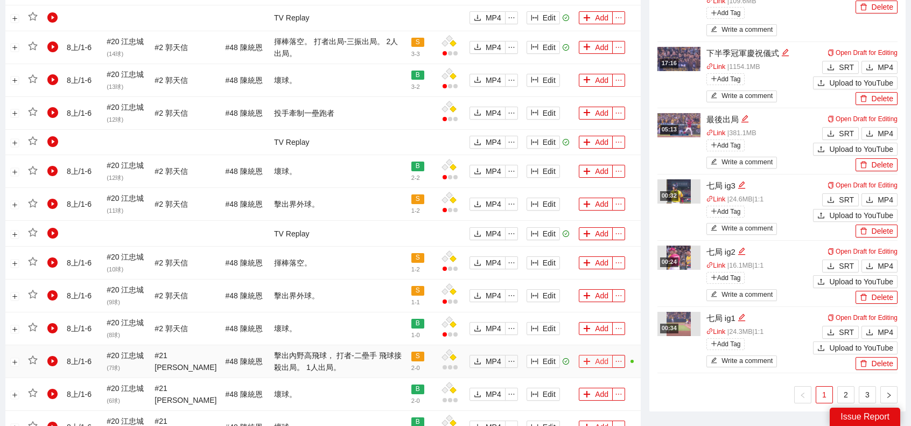
scroll to position [704, 0]
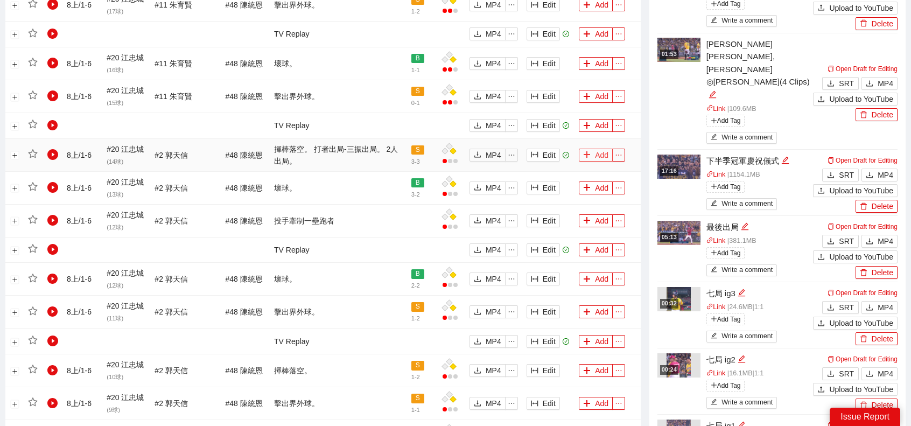
click at [596, 150] on button "Add" at bounding box center [596, 155] width 34 height 13
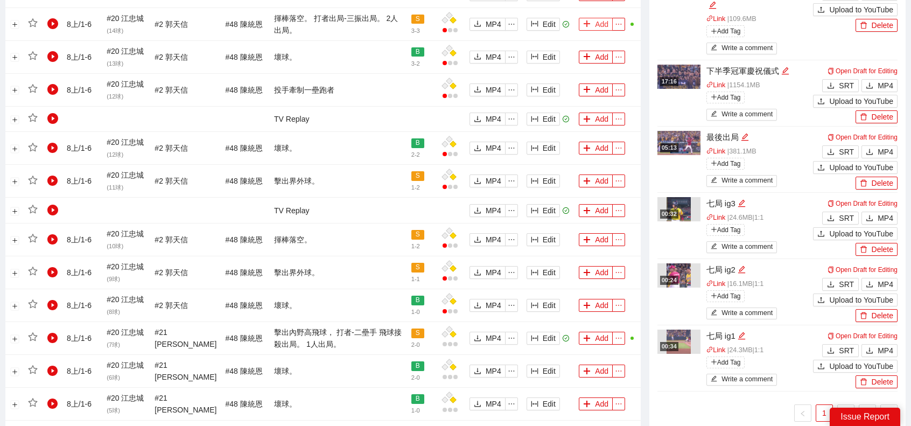
scroll to position [974, 0]
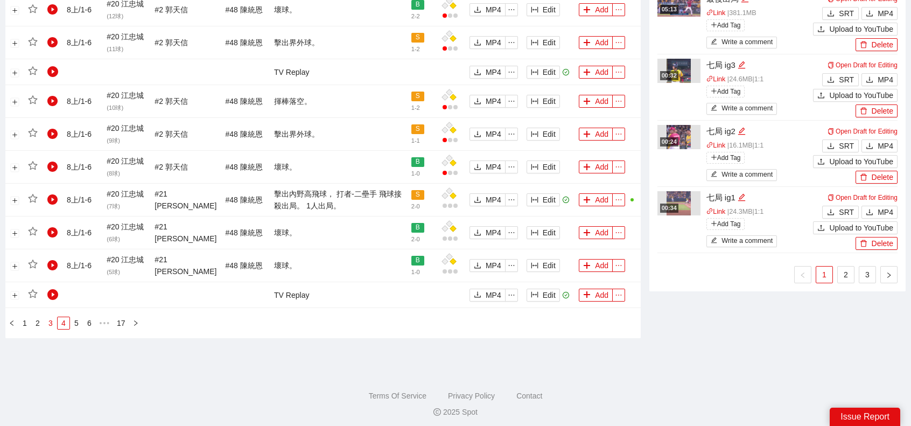
click at [48, 317] on link "3" at bounding box center [51, 323] width 12 height 12
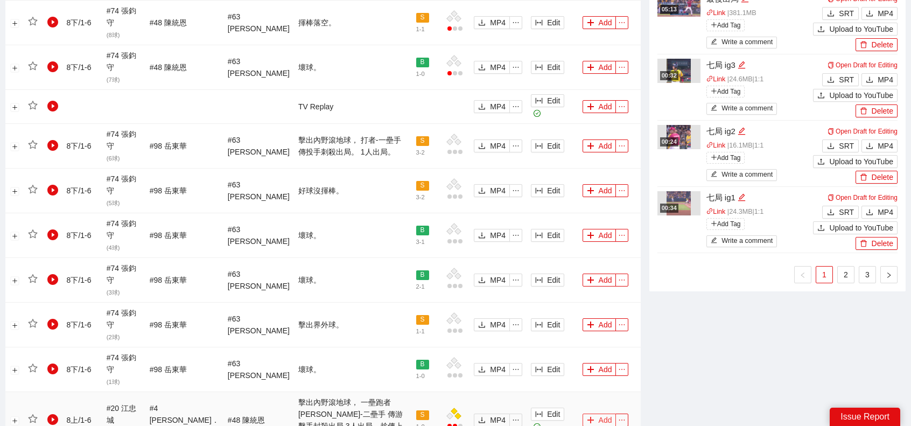
click at [582, 413] on button "Add" at bounding box center [599, 419] width 34 height 13
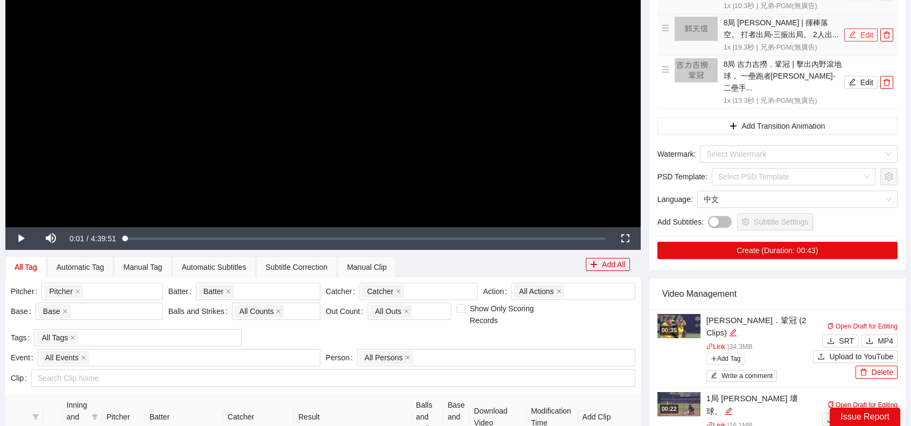
scroll to position [112, 0]
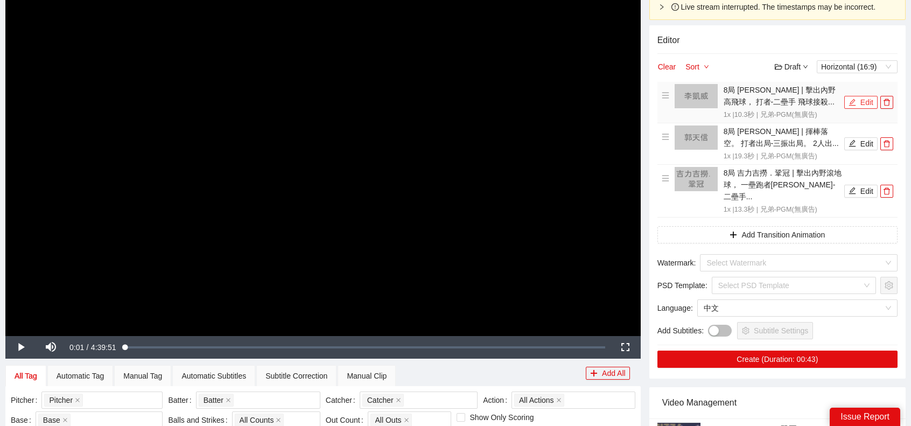
click at [868, 107] on button "Edit" at bounding box center [860, 102] width 33 height 13
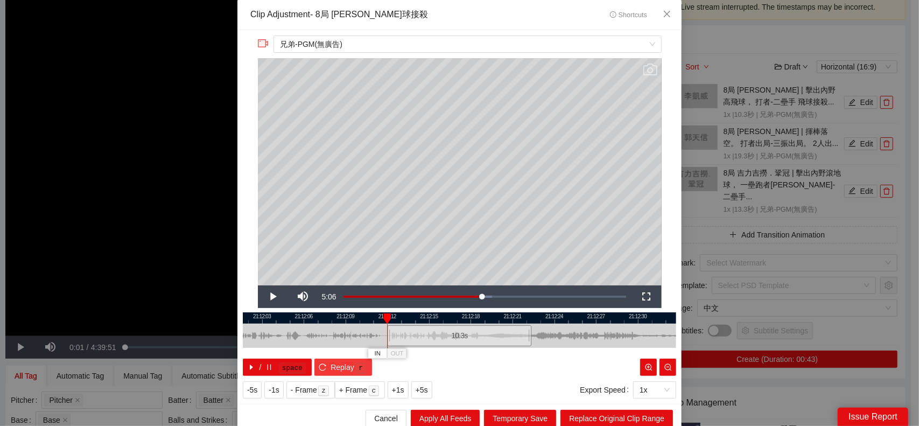
click at [314, 361] on button "Replay r" at bounding box center [343, 366] width 58 height 17
click at [531, 332] on div at bounding box center [534, 335] width 6 height 24
click at [622, 413] on span "Replace Original Clip Range" at bounding box center [616, 418] width 95 height 12
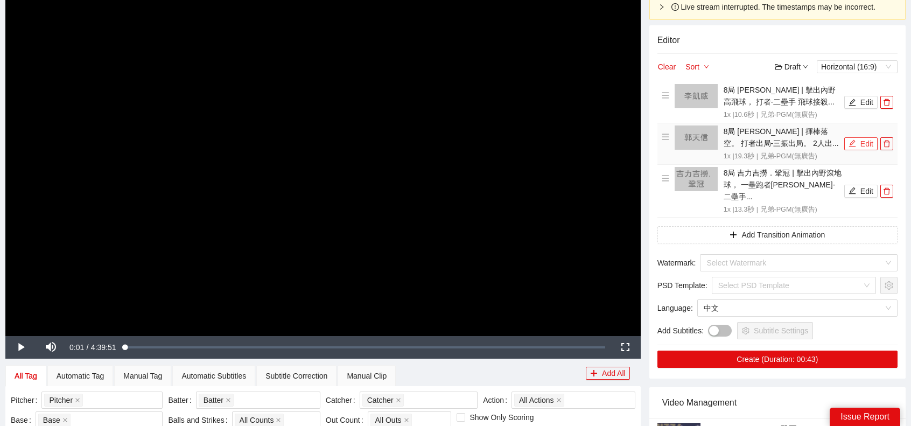
click at [859, 142] on button "Edit" at bounding box center [860, 143] width 33 height 13
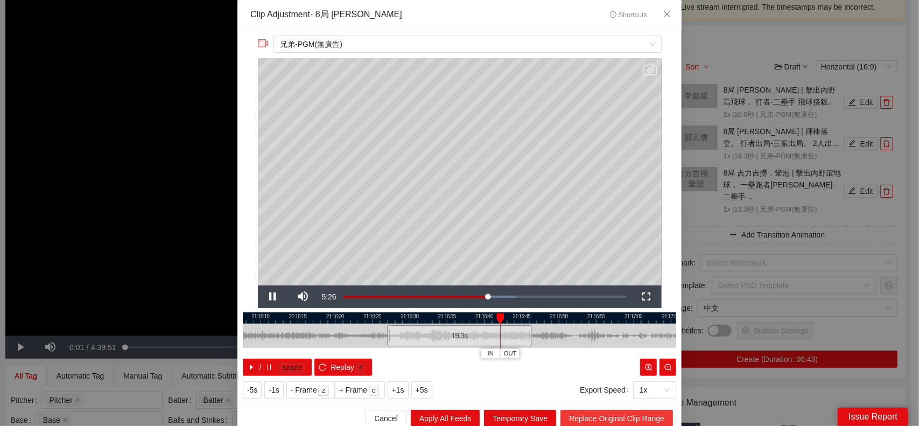
click at [620, 417] on span "Replace Original Clip Range" at bounding box center [616, 418] width 95 height 12
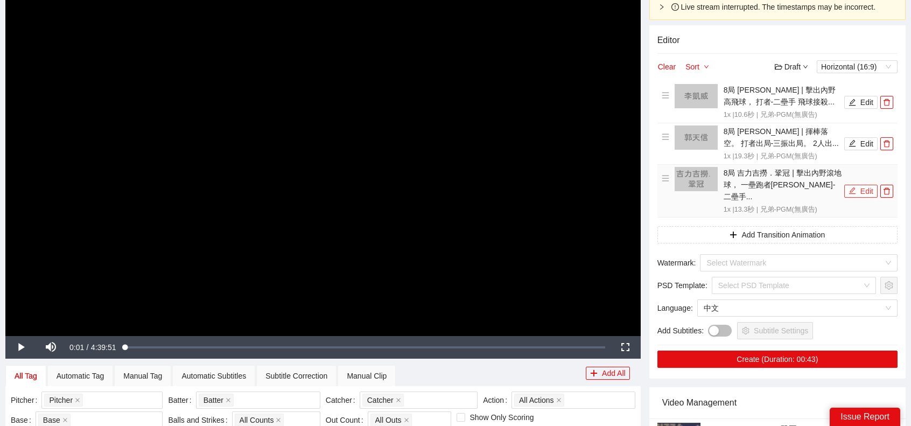
click at [851, 187] on icon "edit" at bounding box center [852, 191] width 8 height 8
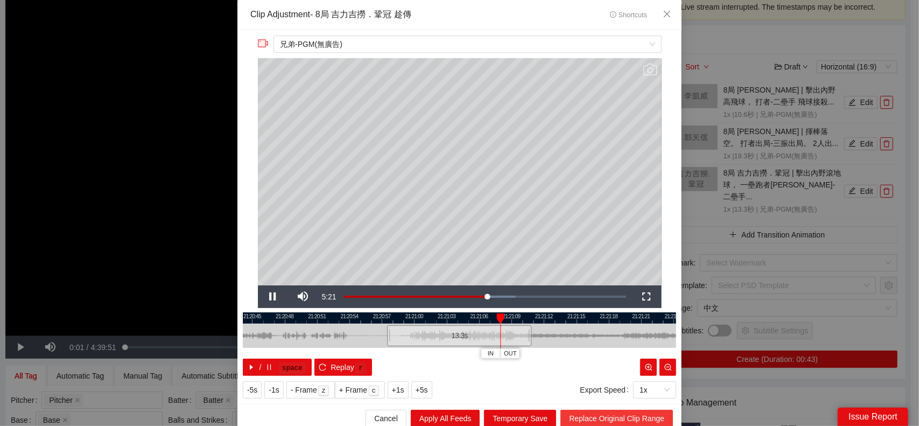
click at [626, 419] on span "Replace Original Clip Range" at bounding box center [616, 418] width 95 height 12
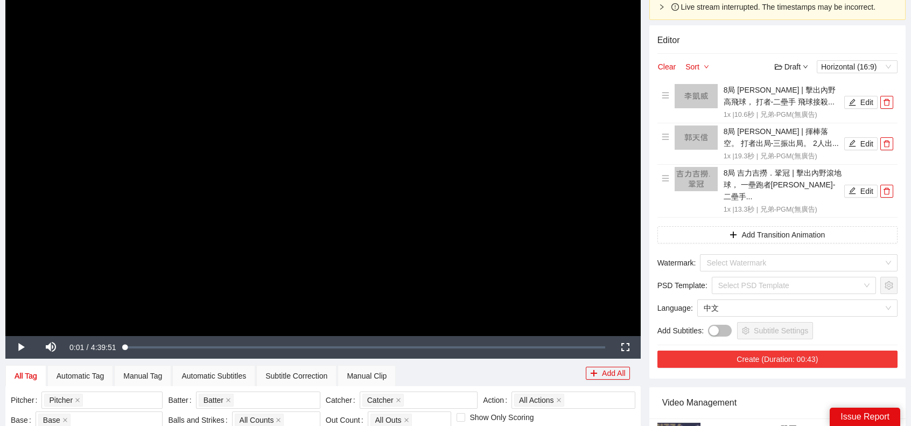
click at [788, 352] on button "Create (Duration: 00:43)" at bounding box center [777, 358] width 240 height 17
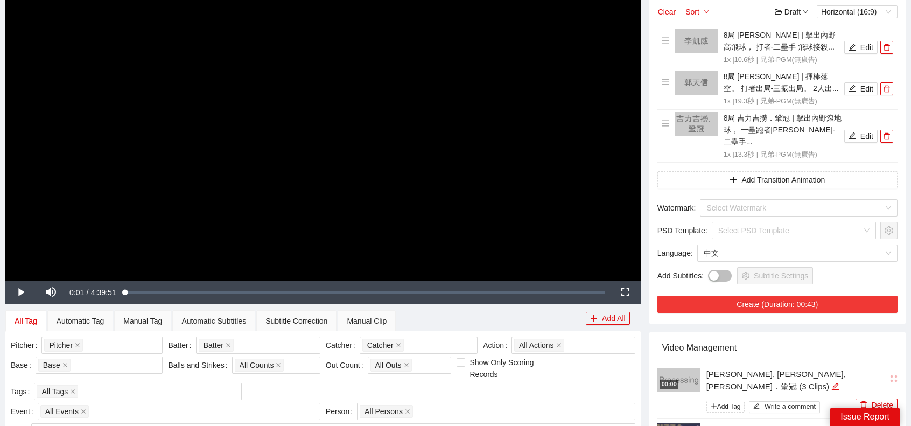
scroll to position [274, 0]
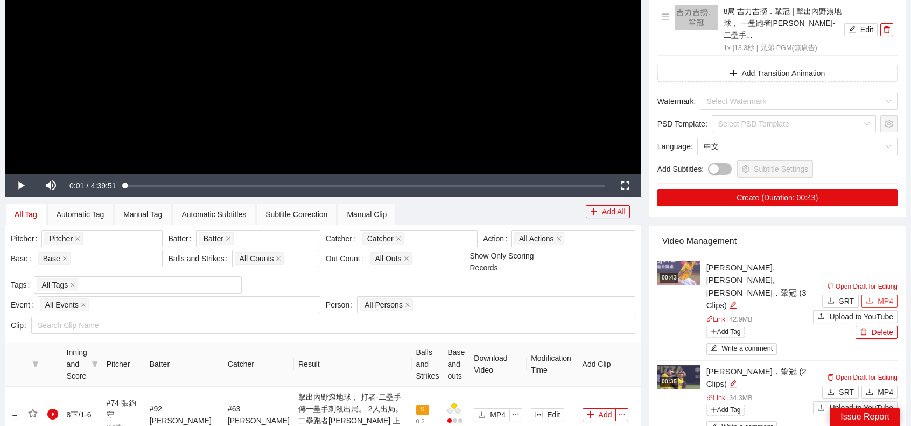
click at [878, 295] on span "MP4" at bounding box center [885, 301] width 16 height 12
